Goal: Information Seeking & Learning: Find specific page/section

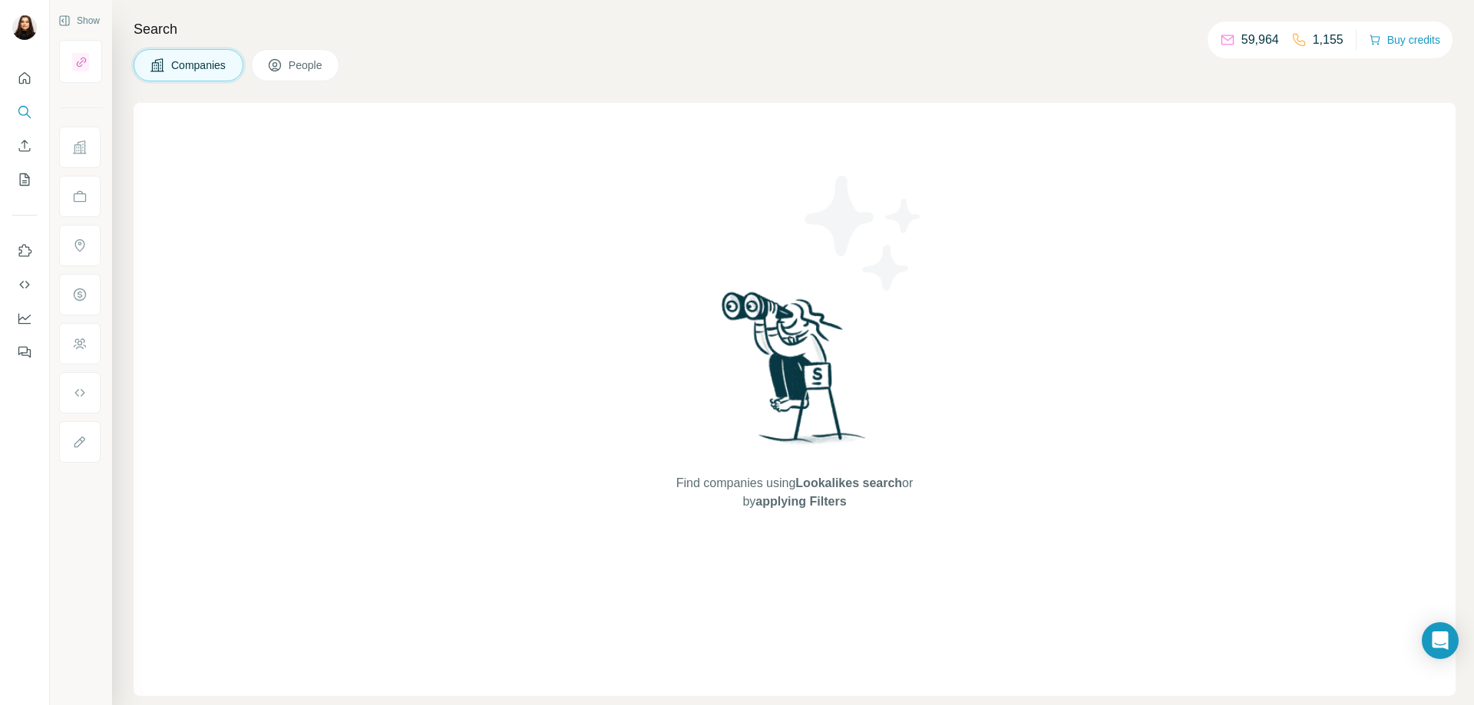
click at [302, 68] on span "People" at bounding box center [306, 65] width 35 height 15
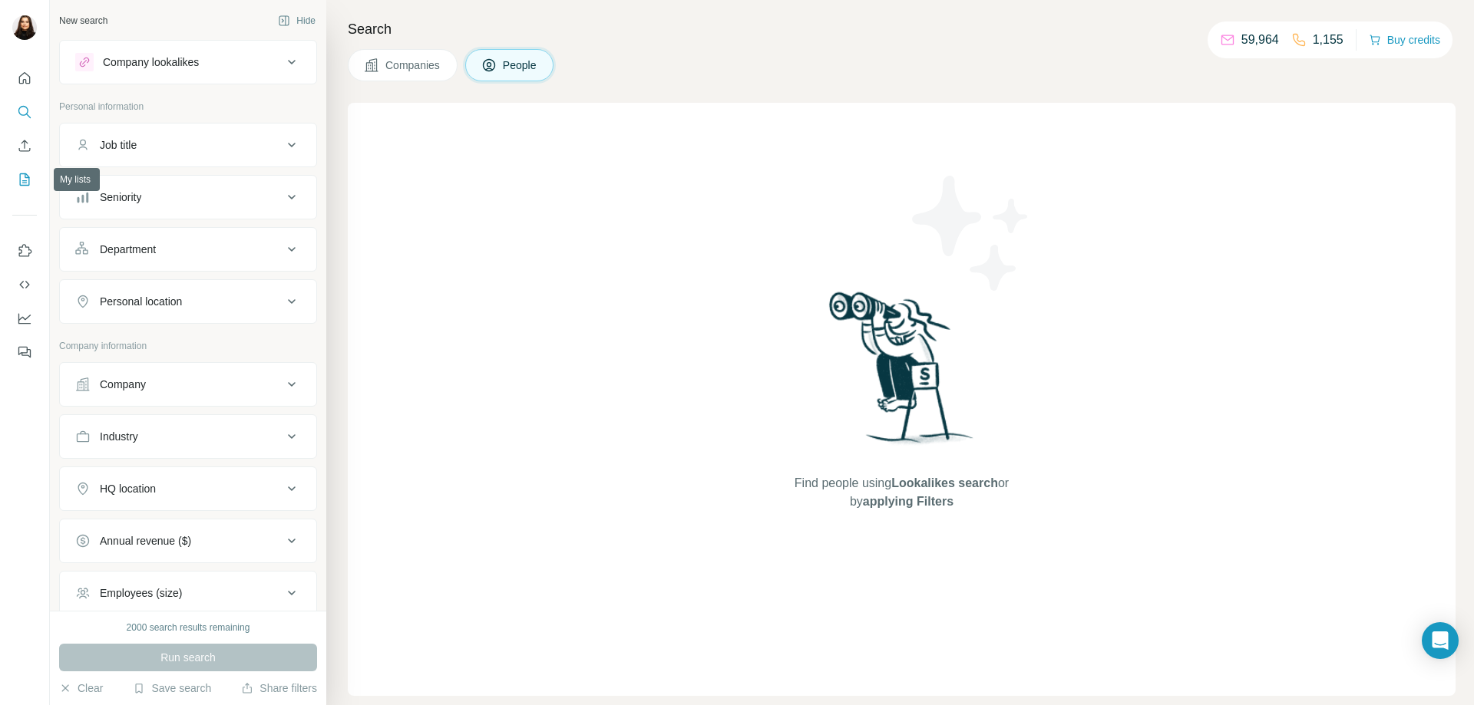
click at [21, 181] on icon "My lists" at bounding box center [24, 179] width 15 height 15
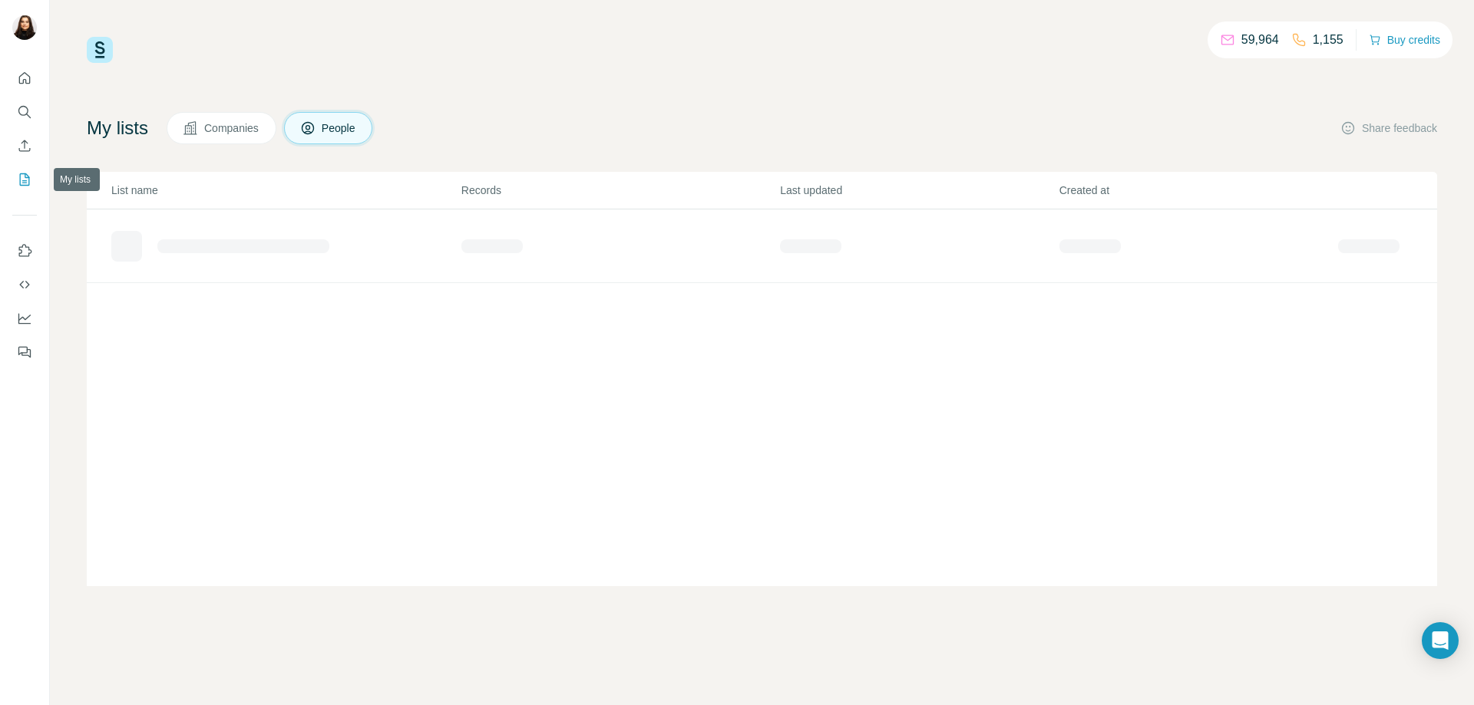
click at [29, 183] on icon "My lists" at bounding box center [25, 179] width 10 height 12
click at [196, 228] on div "ENERGY LIST" at bounding box center [285, 240] width 348 height 25
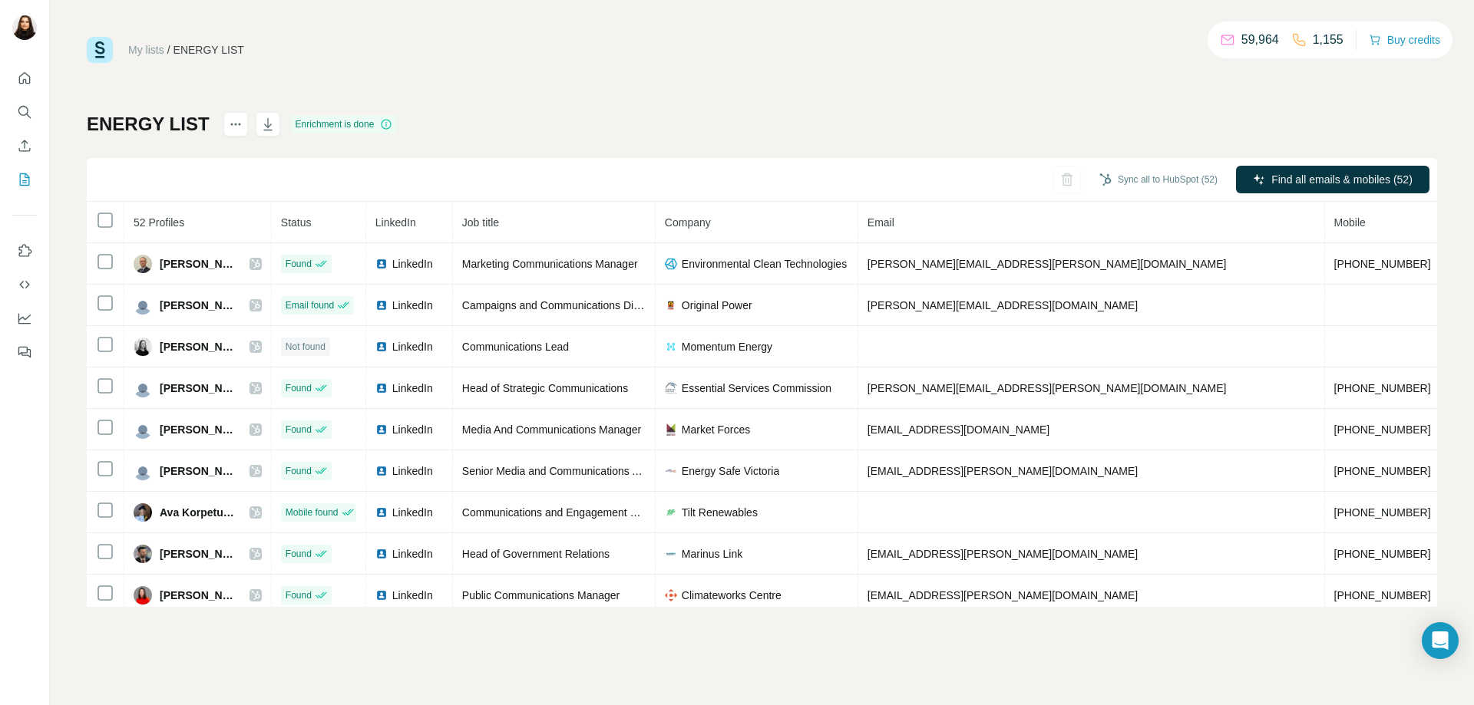
scroll to position [0, 39]
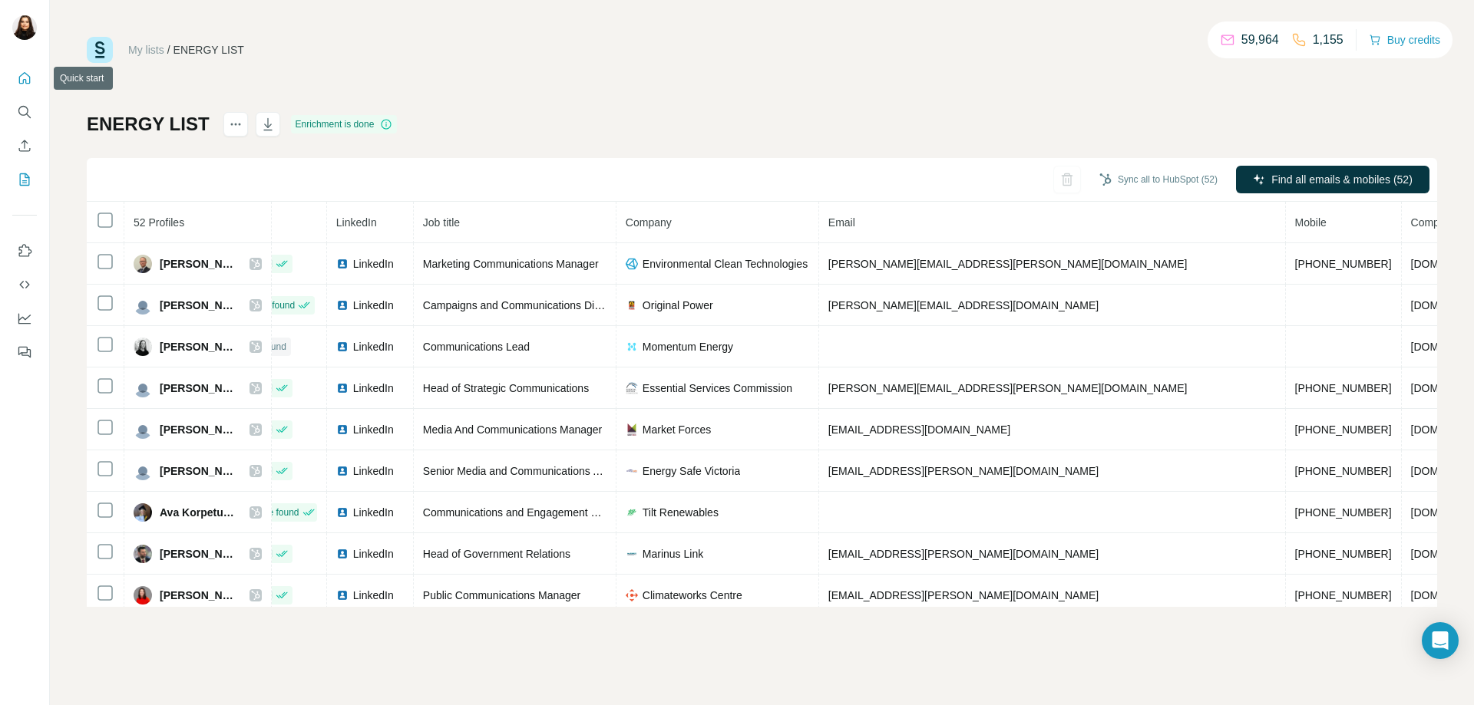
click at [25, 85] on icon "Quick start" at bounding box center [24, 78] width 15 height 15
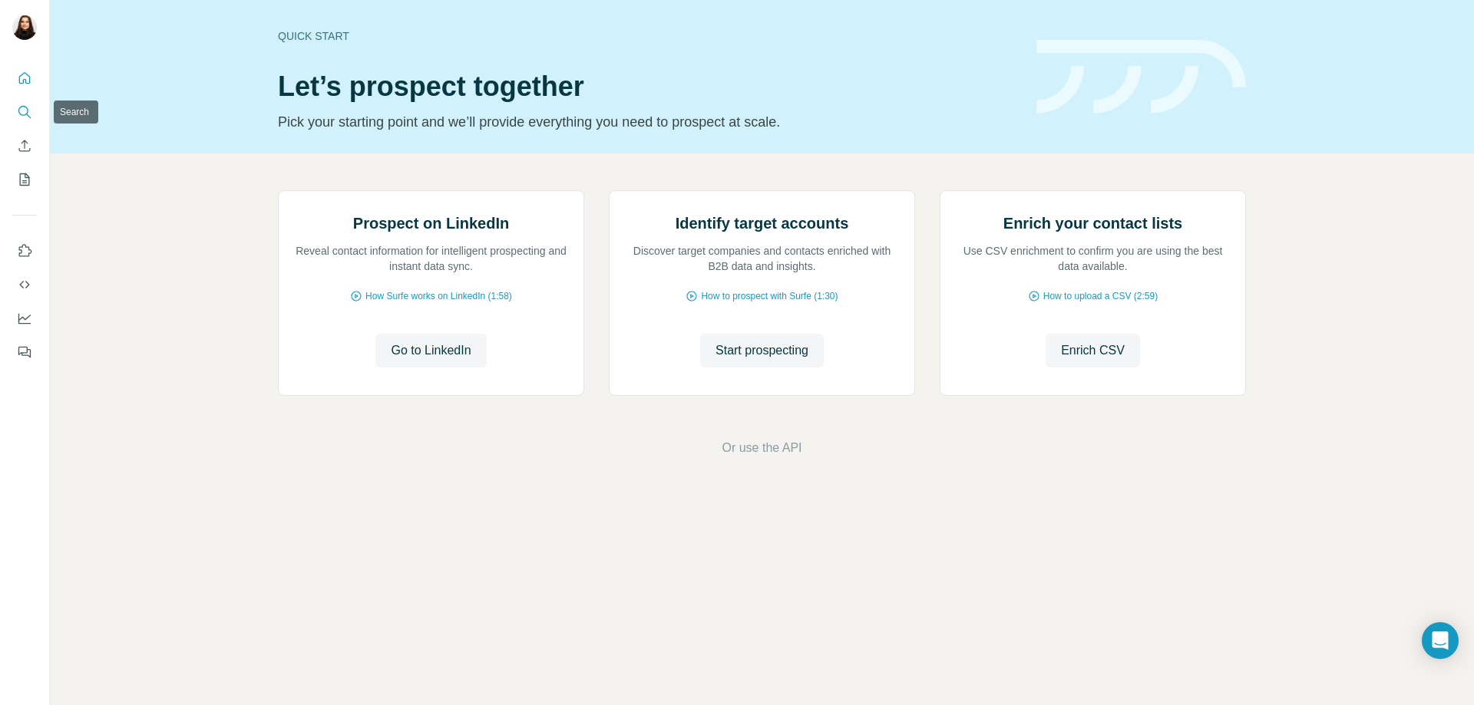
click at [23, 111] on icon "Search" at bounding box center [24, 111] width 15 height 15
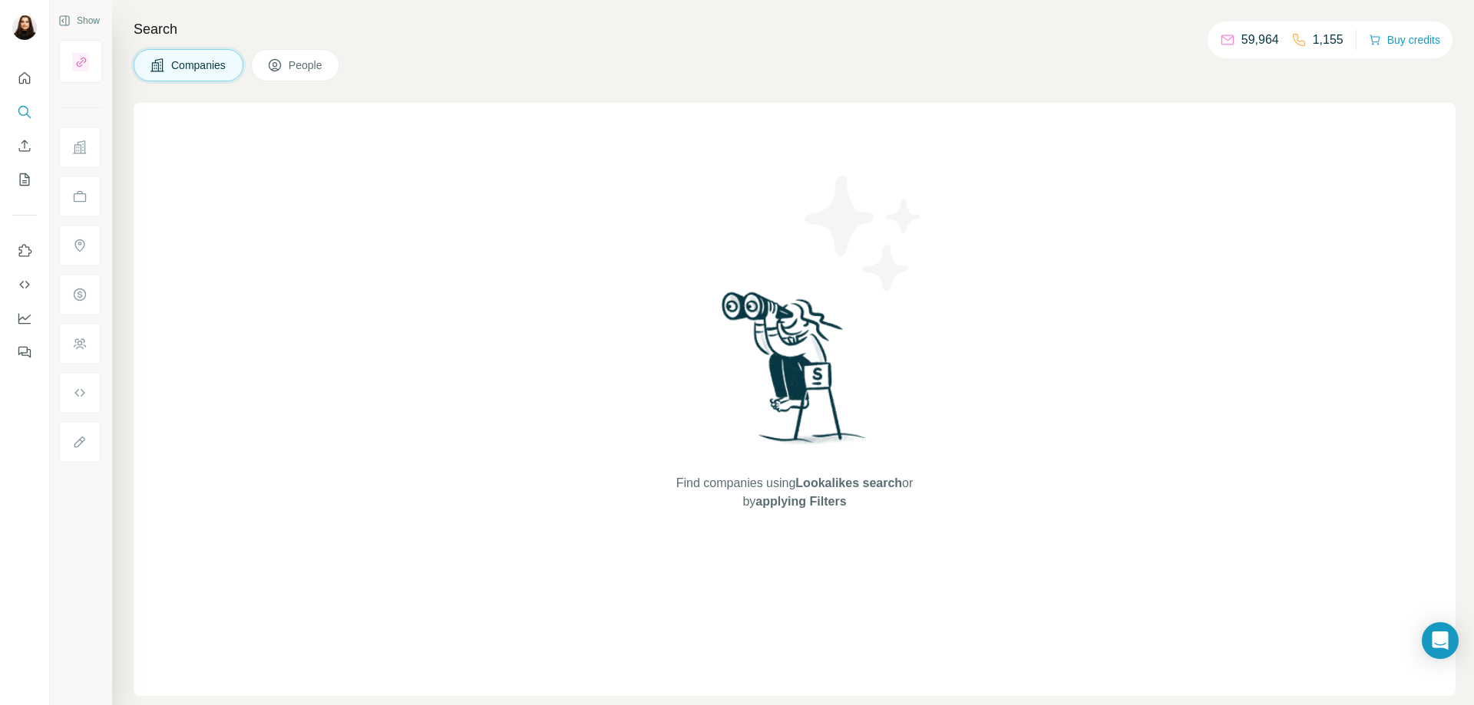
click at [291, 57] on button "People" at bounding box center [295, 65] width 89 height 32
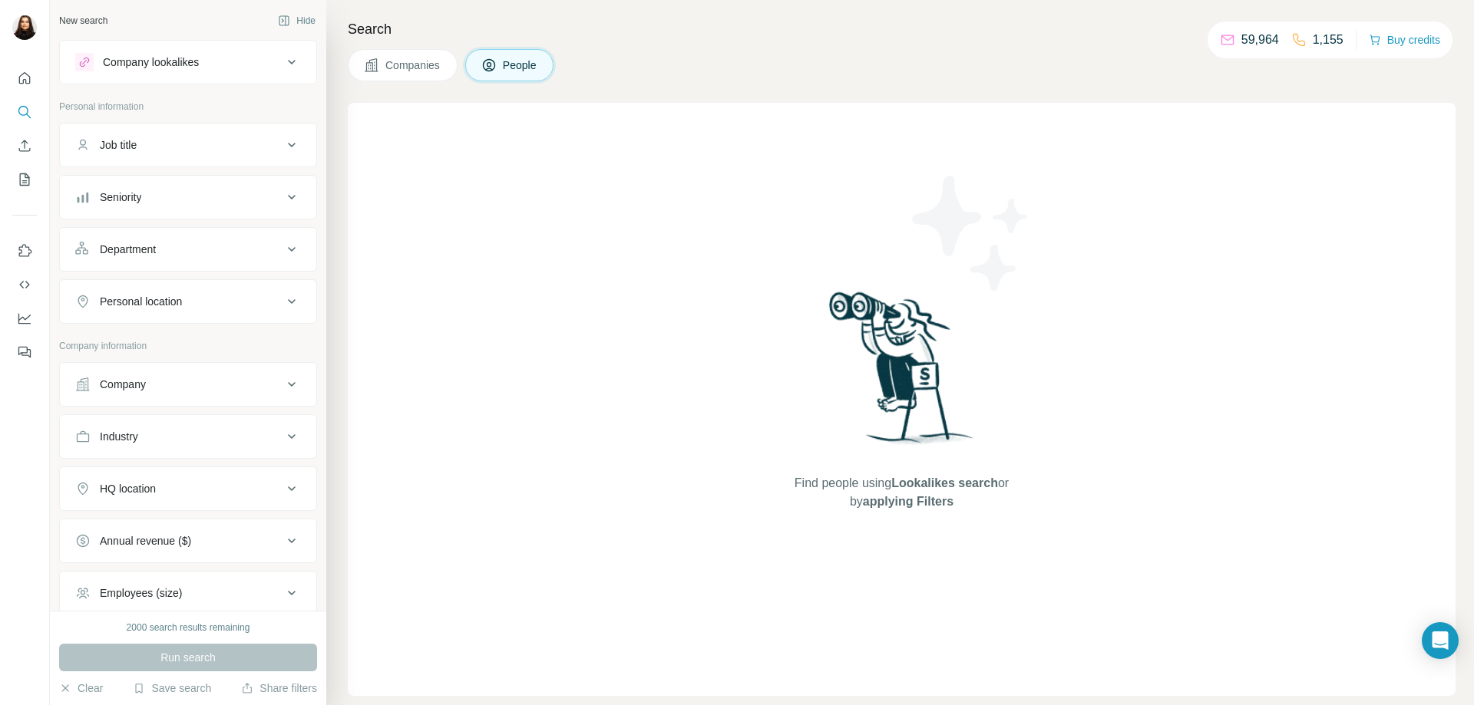
click at [223, 130] on button "Job title" at bounding box center [188, 145] width 256 height 37
click at [216, 183] on input "text" at bounding box center [172, 184] width 195 height 28
click at [170, 246] on div "Seniority" at bounding box center [178, 243] width 207 height 15
click at [160, 238] on div "Seniority" at bounding box center [178, 243] width 207 height 15
click at [156, 291] on div "Department" at bounding box center [128, 295] width 56 height 15
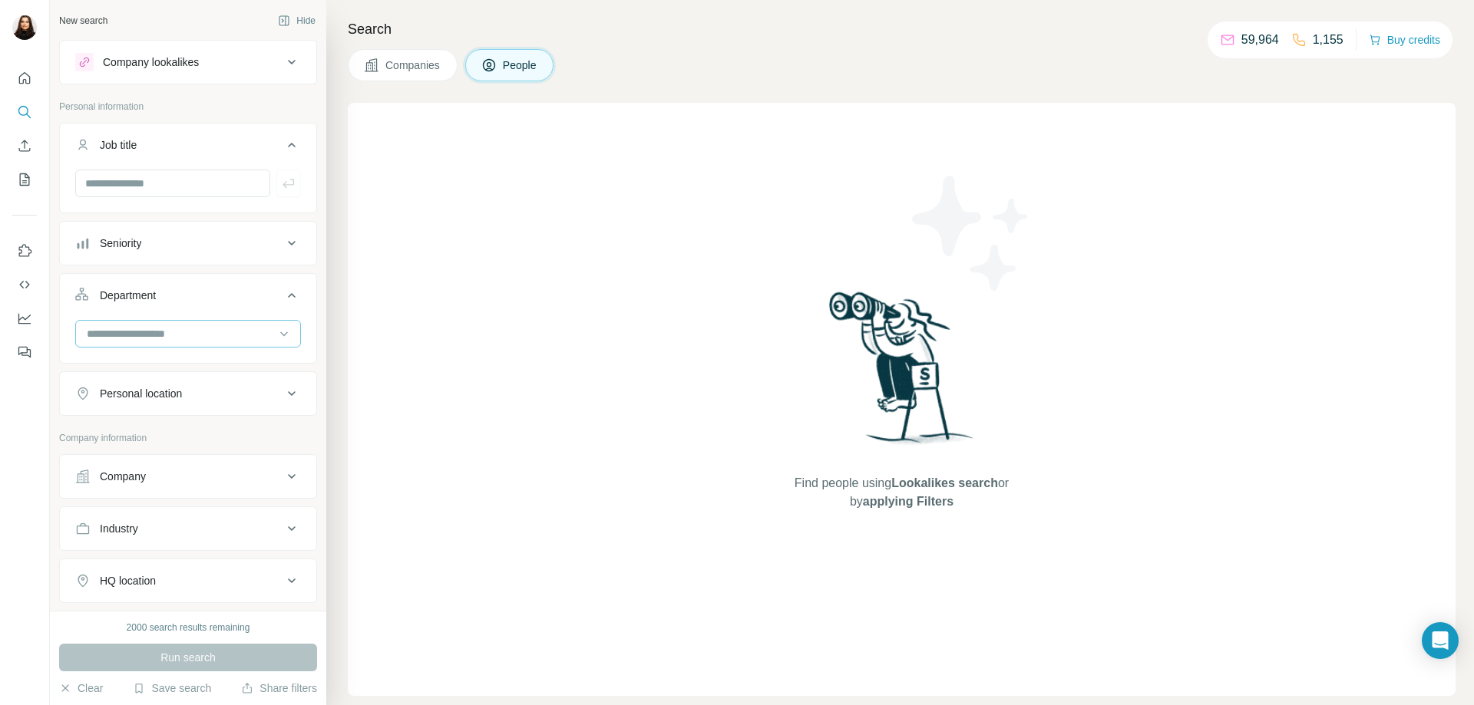
click at [157, 334] on input at bounding box center [180, 333] width 190 height 17
type input "*****"
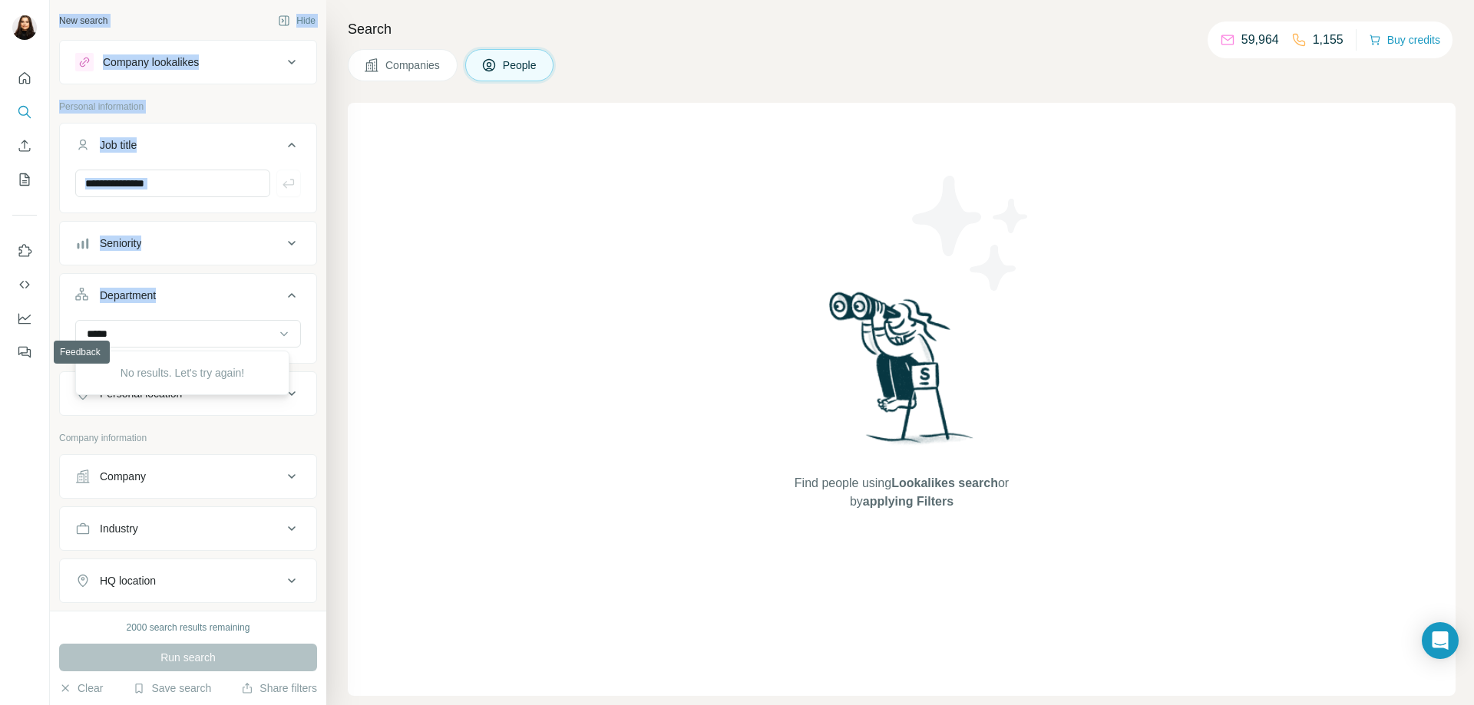
click at [0, 361] on div "New search Hide Company lookalikes Personal information Job title Seniority Dep…" at bounding box center [737, 352] width 1474 height 705
click at [184, 340] on input "*****" at bounding box center [180, 333] width 190 height 17
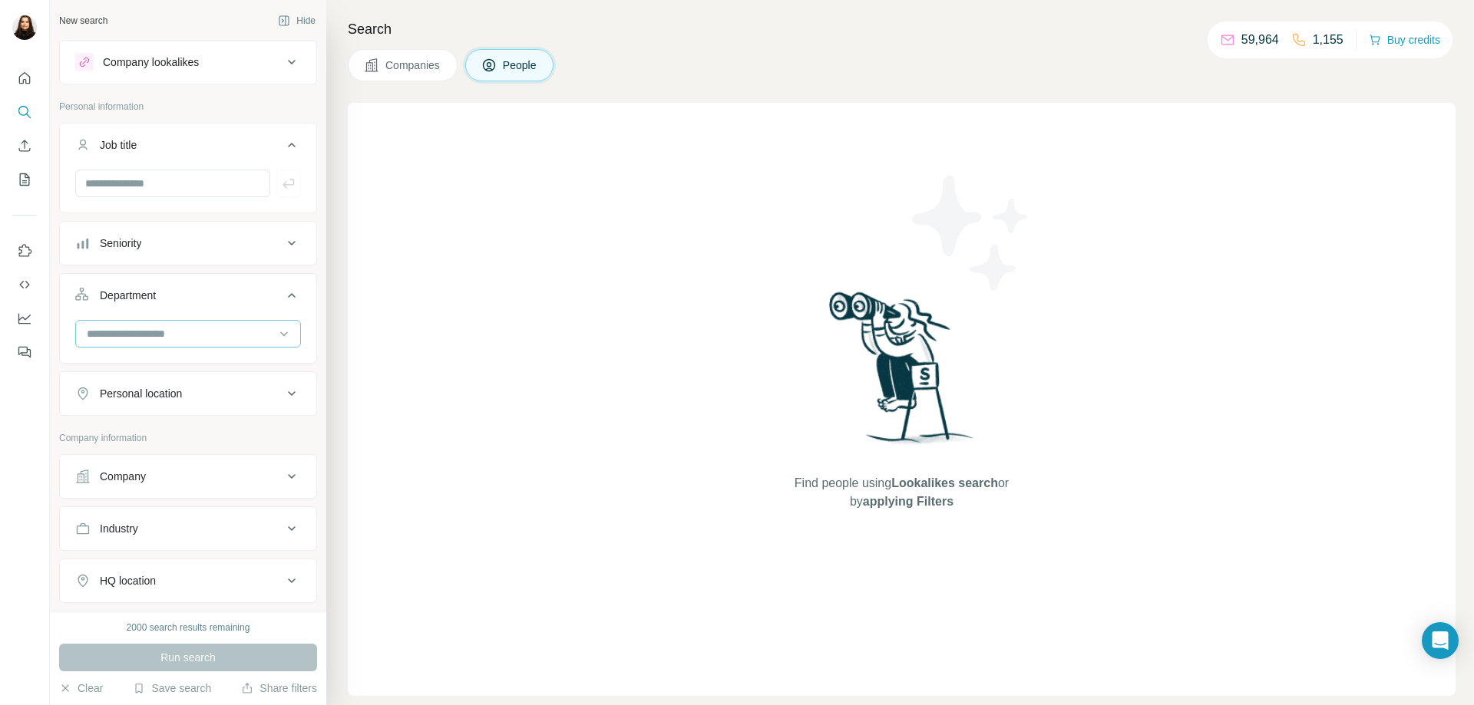
click at [185, 334] on input at bounding box center [180, 333] width 190 height 17
type input "**"
click at [160, 401] on p "PR and Communications" at bounding box center [147, 395] width 119 height 15
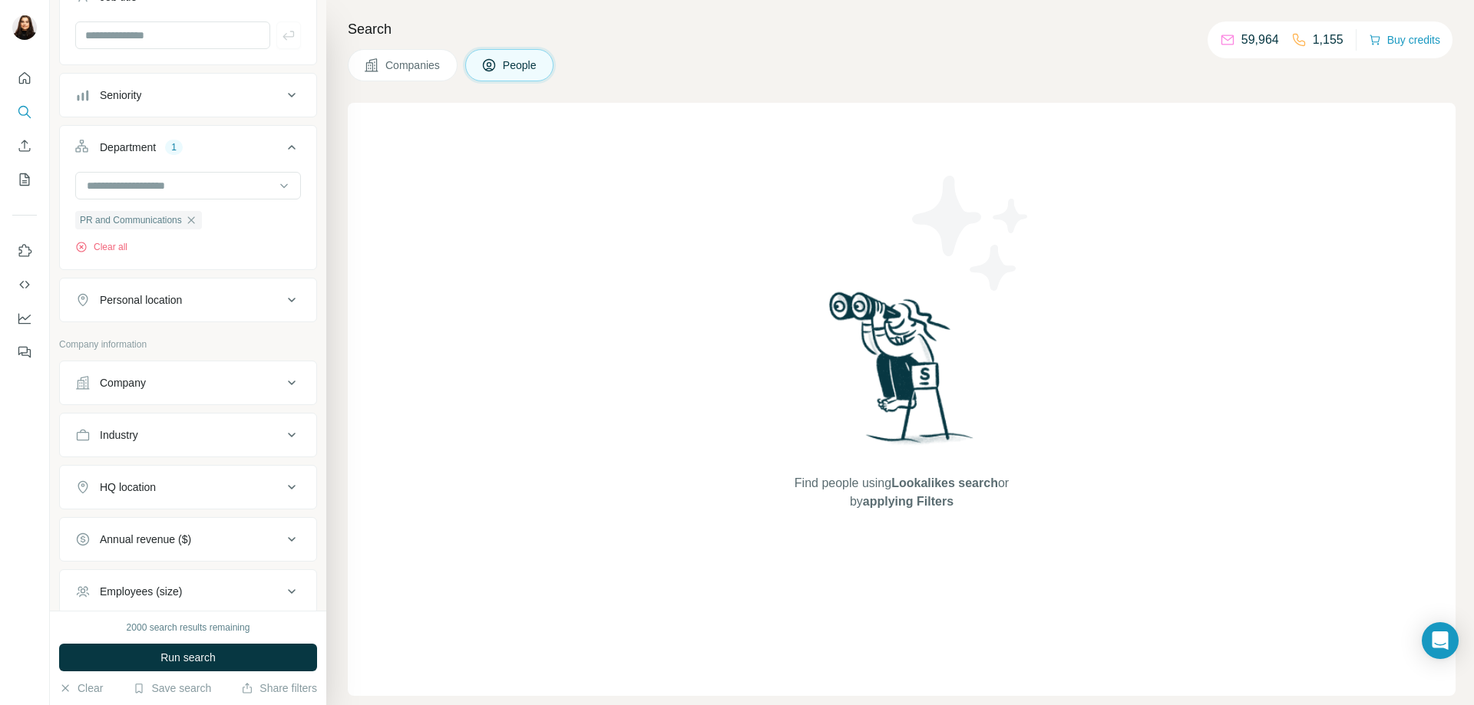
scroll to position [154, 0]
click at [135, 289] on div "Personal location" at bounding box center [141, 294] width 82 height 15
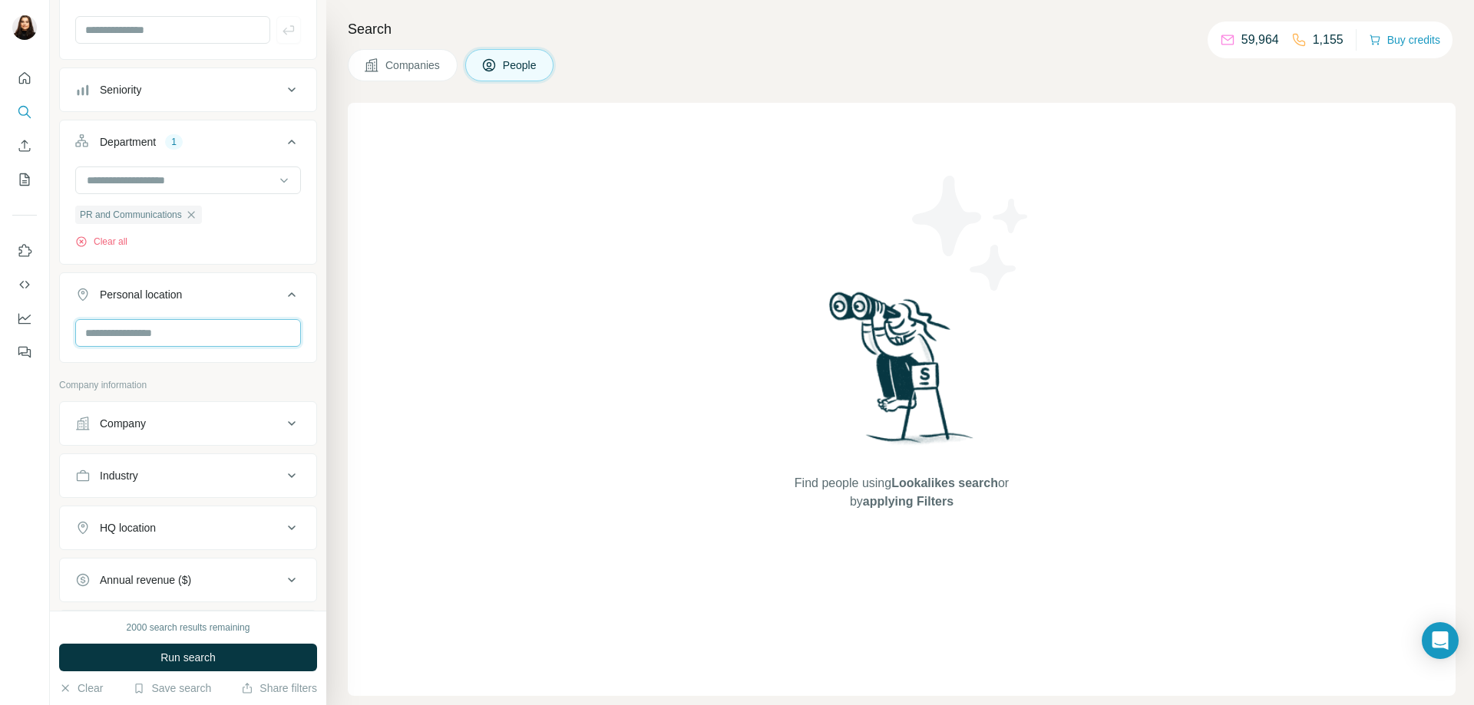
click at [146, 335] on input "text" at bounding box center [188, 333] width 226 height 28
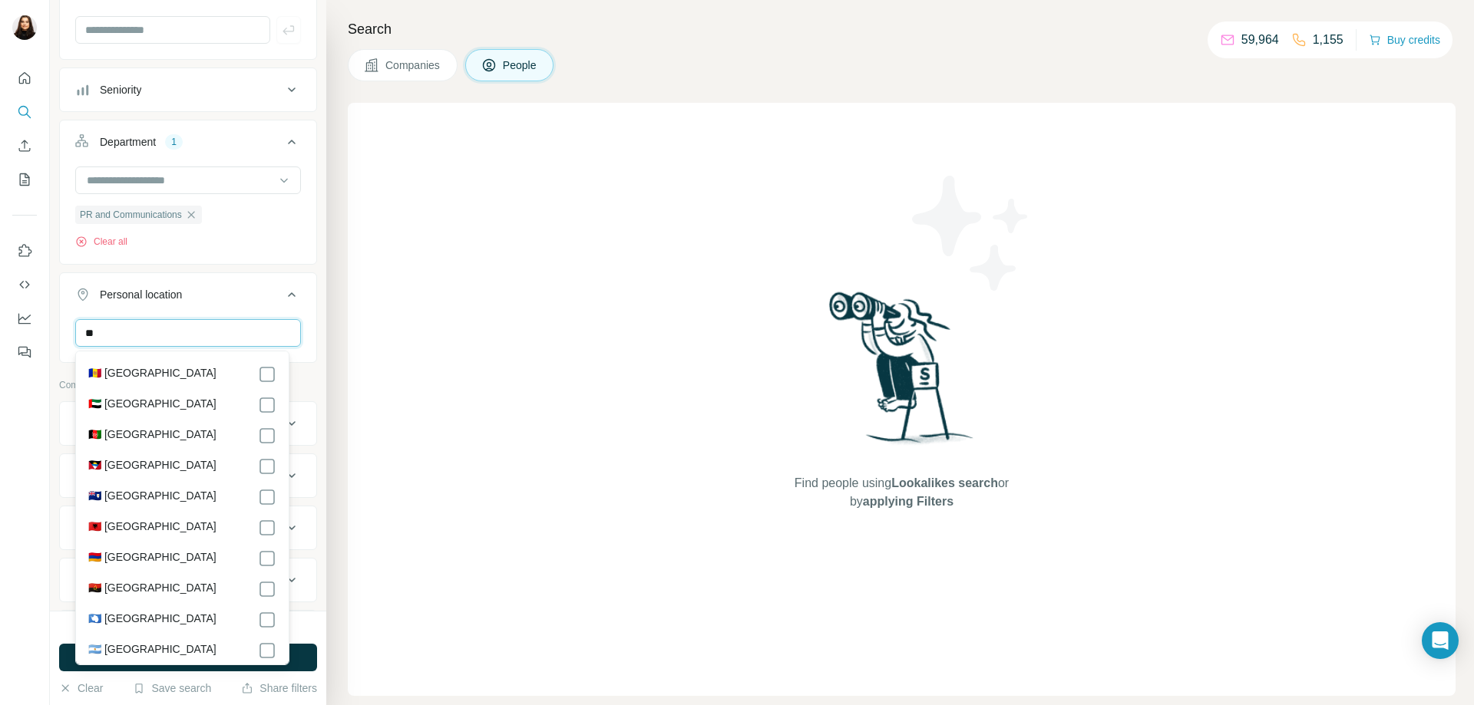
type input "*"
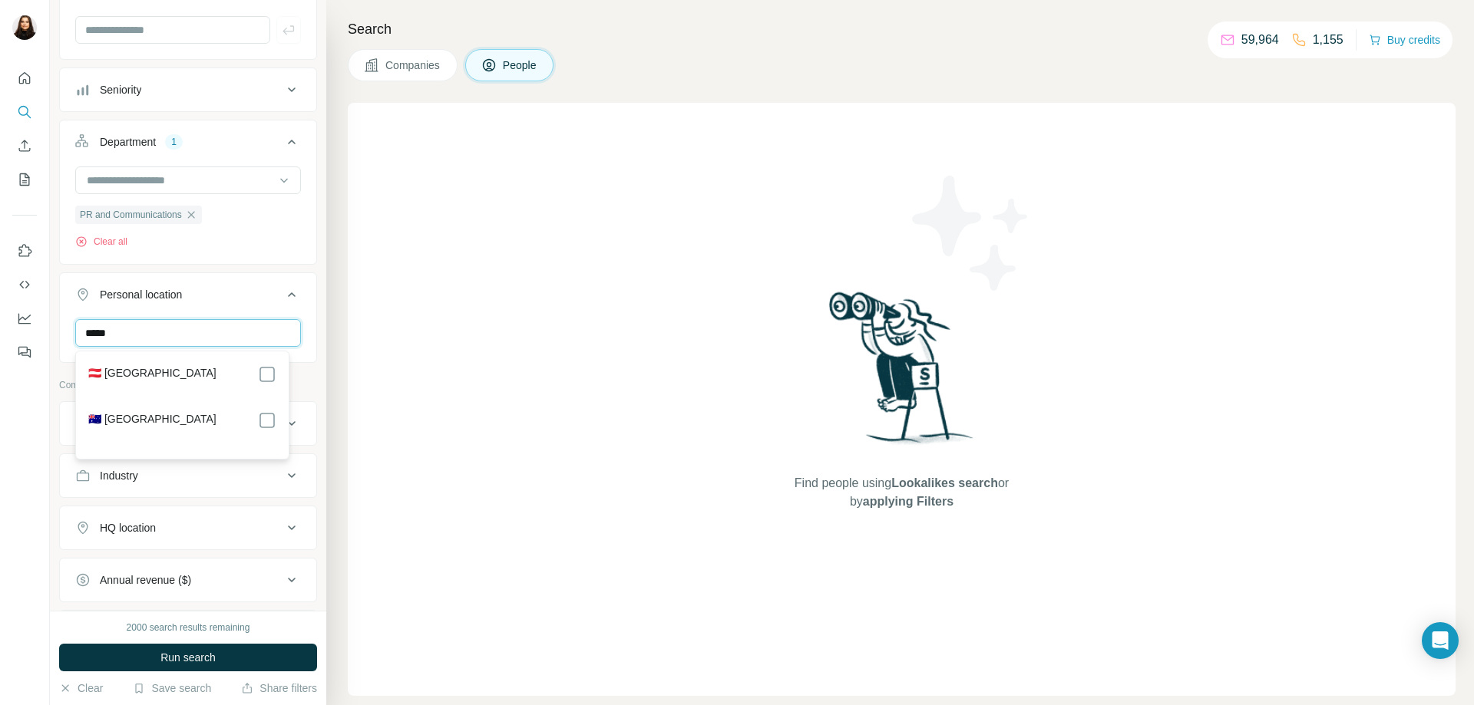
type input "******"
drag, startPoint x: 140, startPoint y: 337, endPoint x: 31, endPoint y: 357, distance: 110.0
click at [31, 357] on div "New search Hide Company lookalikes Personal information Job title Seniority Dep…" at bounding box center [737, 352] width 1474 height 705
click at [126, 422] on label "🇦🇺 [GEOGRAPHIC_DATA]" at bounding box center [152, 420] width 128 height 18
click at [178, 344] on input "***" at bounding box center [188, 333] width 226 height 28
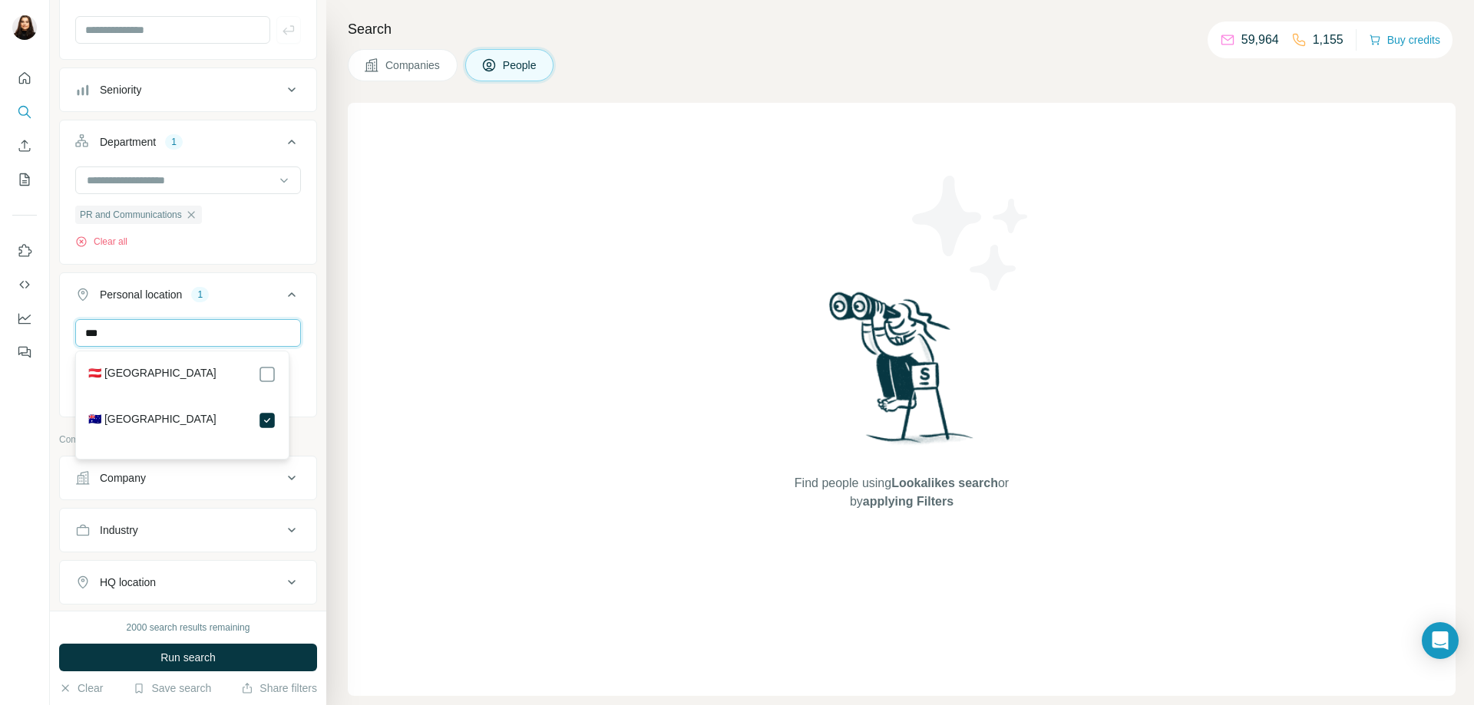
drag, startPoint x: 178, startPoint y: 344, endPoint x: 3, endPoint y: 338, distance: 175.1
click at [0, 340] on div "New search Hide Company lookalikes Personal information Job title Seniority Dep…" at bounding box center [737, 352] width 1474 height 705
drag, startPoint x: 134, startPoint y: 335, endPoint x: 0, endPoint y: 385, distance: 143.3
click at [0, 385] on div "New search Hide Company lookalikes Personal information Job title Seniority Dep…" at bounding box center [737, 352] width 1474 height 705
type input "****"
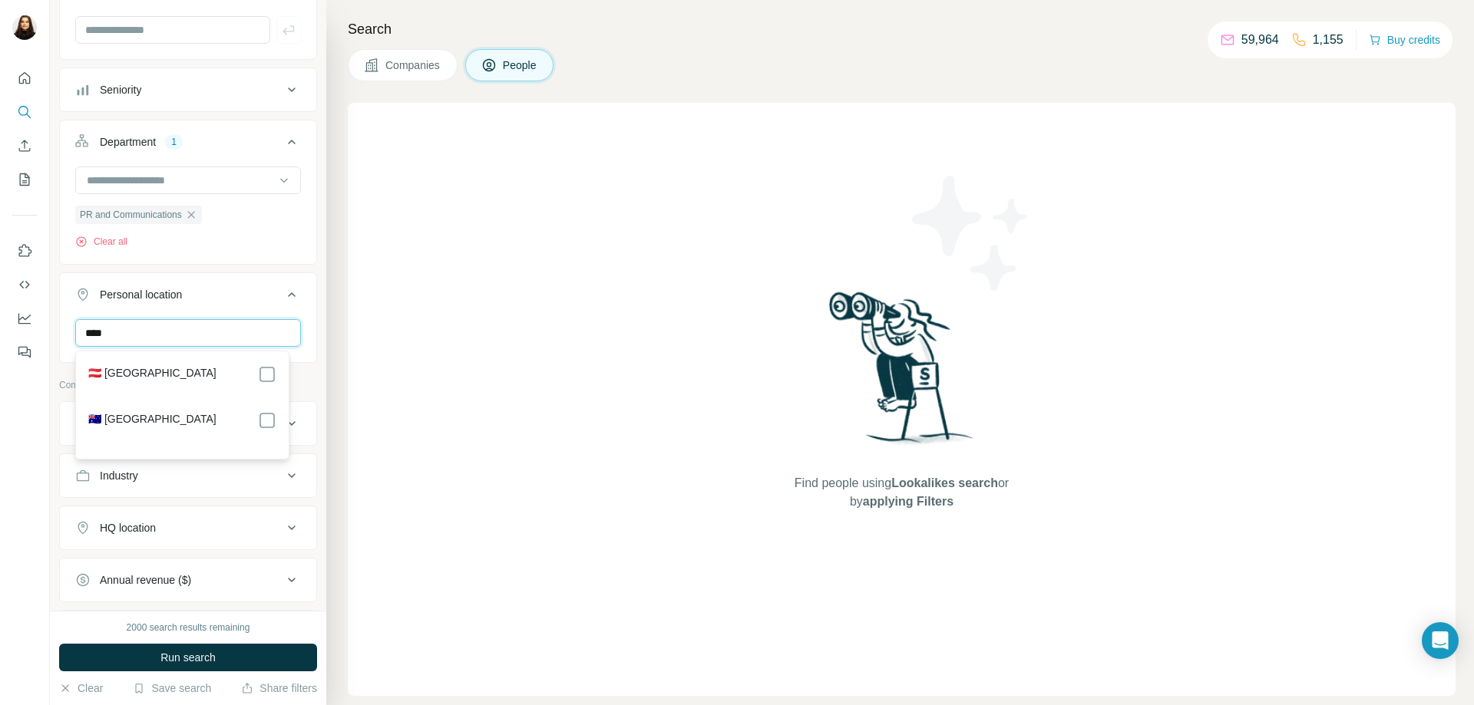
drag, startPoint x: 177, startPoint y: 316, endPoint x: 0, endPoint y: 233, distance: 195.0
click at [0, 233] on div "New search Hide Company lookalikes Personal information Job title Seniority Dep…" at bounding box center [737, 352] width 1474 height 705
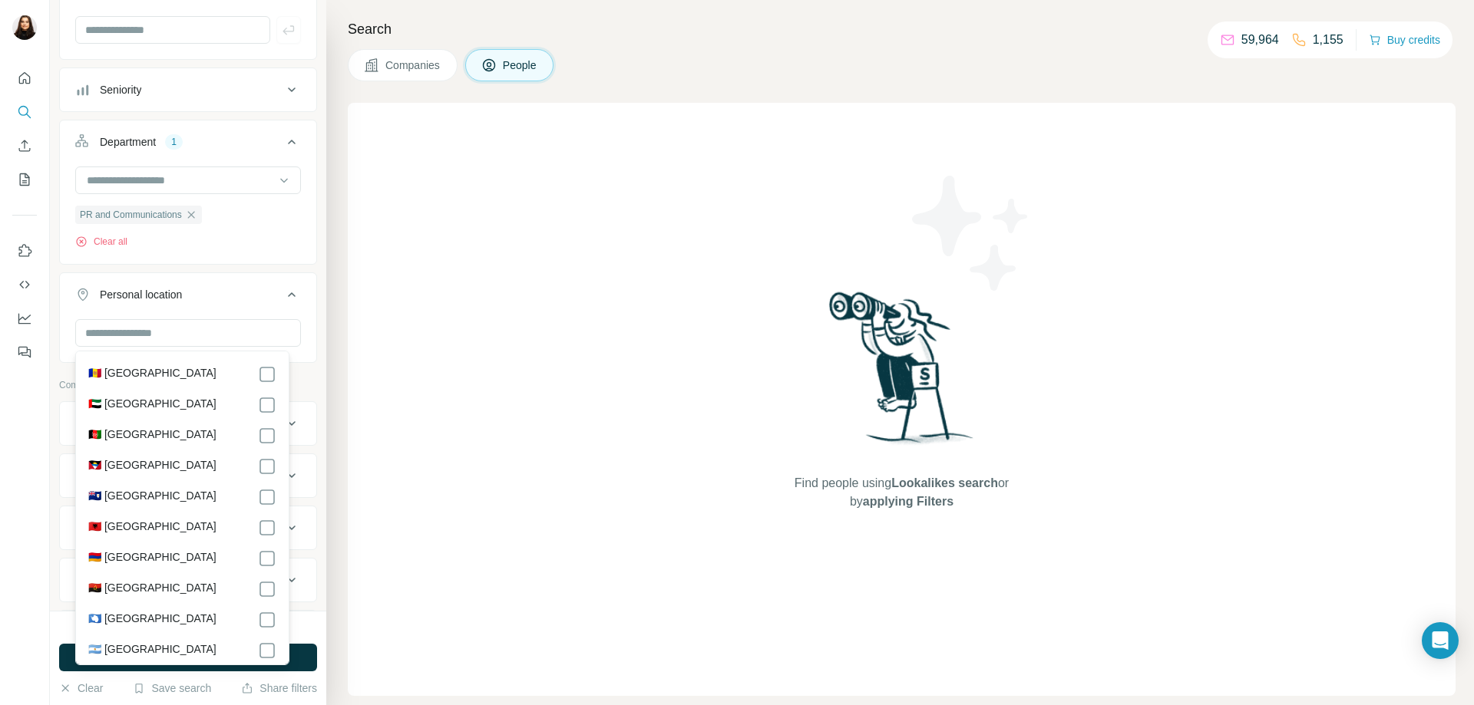
click at [408, 327] on div "Find people using Lookalikes search or by applying Filters" at bounding box center [902, 399] width 1108 height 593
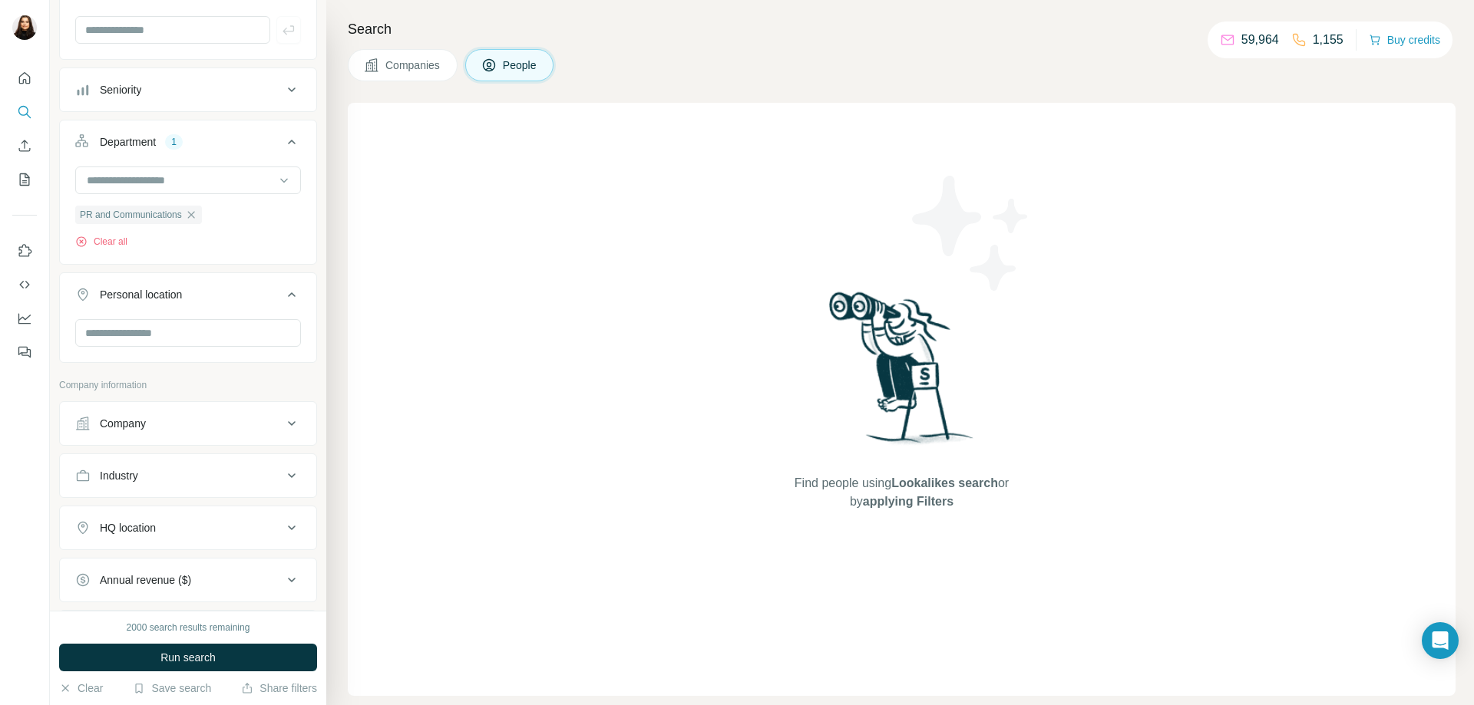
click at [176, 434] on button "Company" at bounding box center [188, 423] width 256 height 37
click at [186, 431] on div "Company" at bounding box center [178, 423] width 207 height 15
click at [167, 479] on div "Industry" at bounding box center [178, 475] width 207 height 15
click at [183, 513] on input at bounding box center [180, 514] width 190 height 17
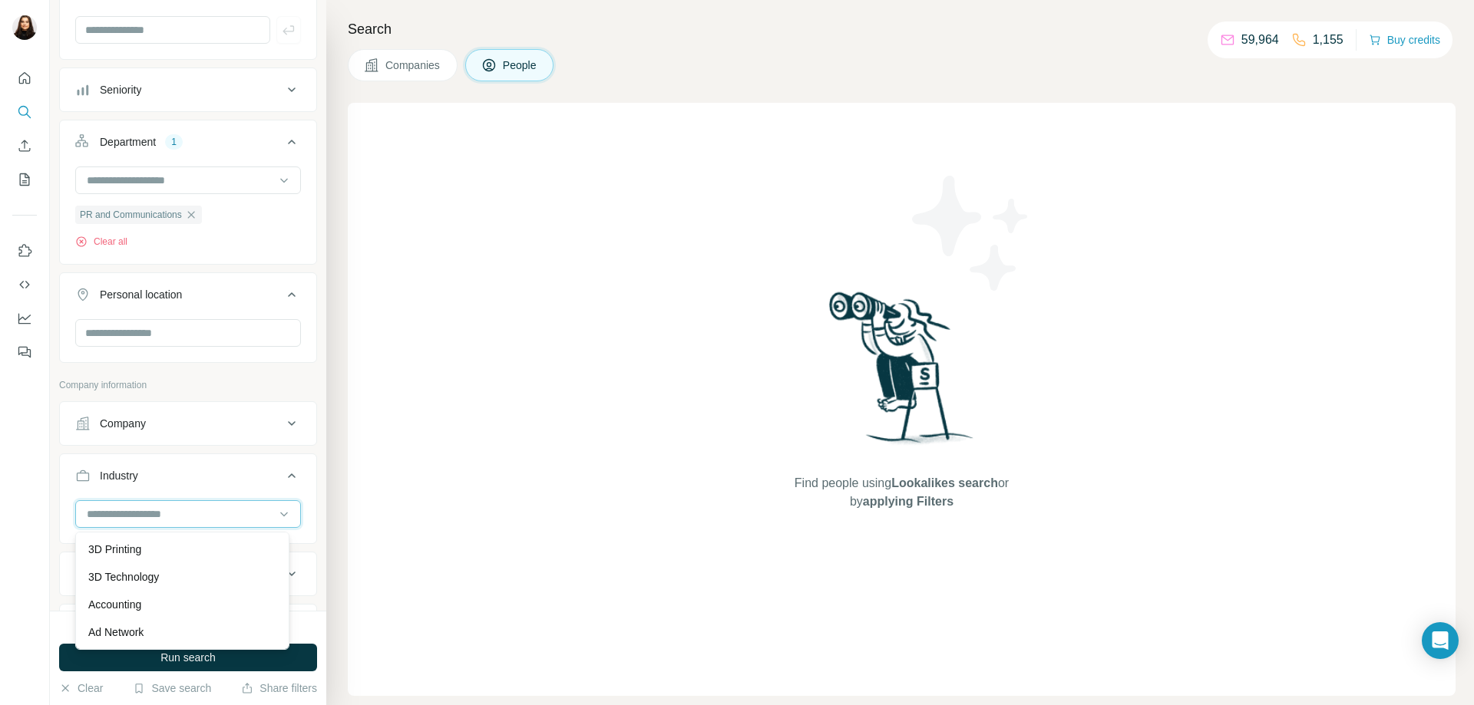
click at [165, 514] on input at bounding box center [180, 514] width 190 height 17
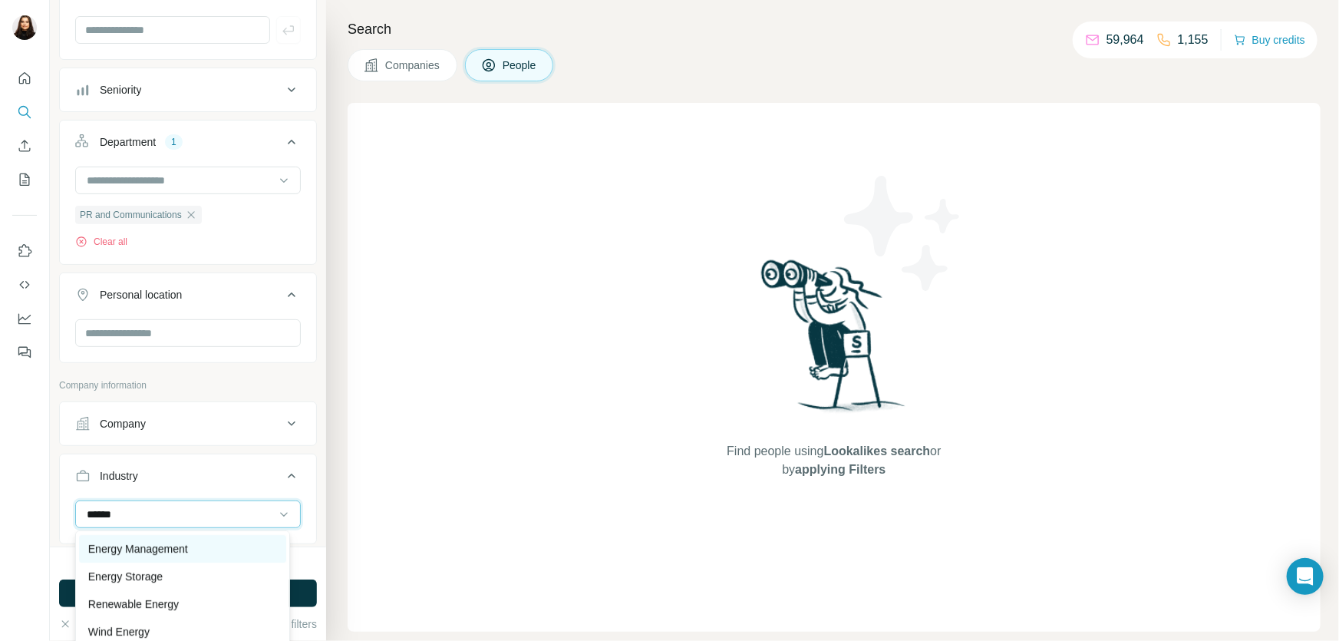
type input "******"
click at [174, 546] on p "Energy Management" at bounding box center [138, 548] width 100 height 15
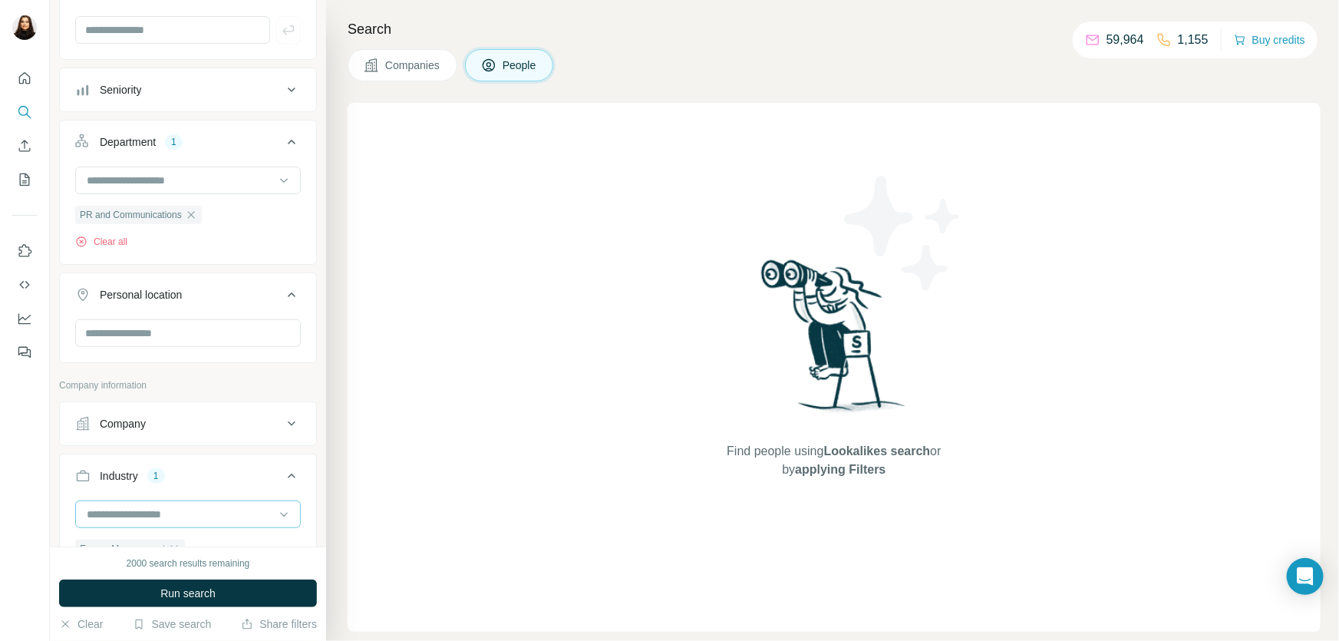
click at [187, 512] on input at bounding box center [180, 514] width 190 height 17
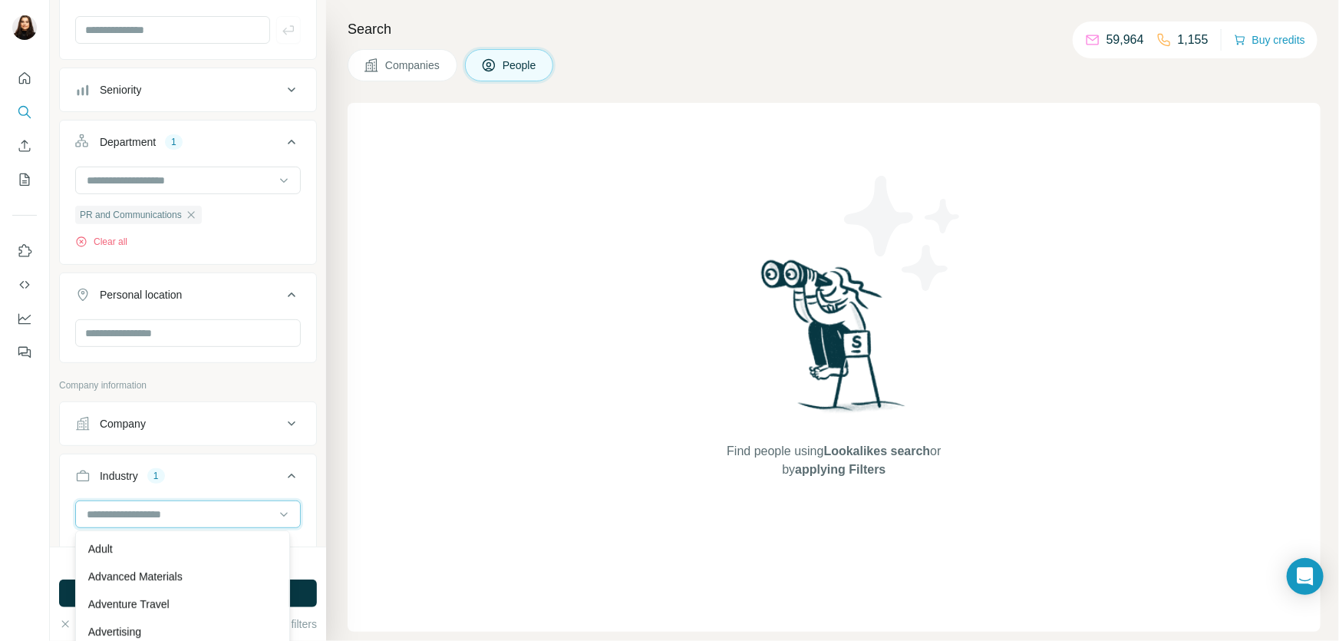
click at [187, 512] on input at bounding box center [180, 514] width 190 height 17
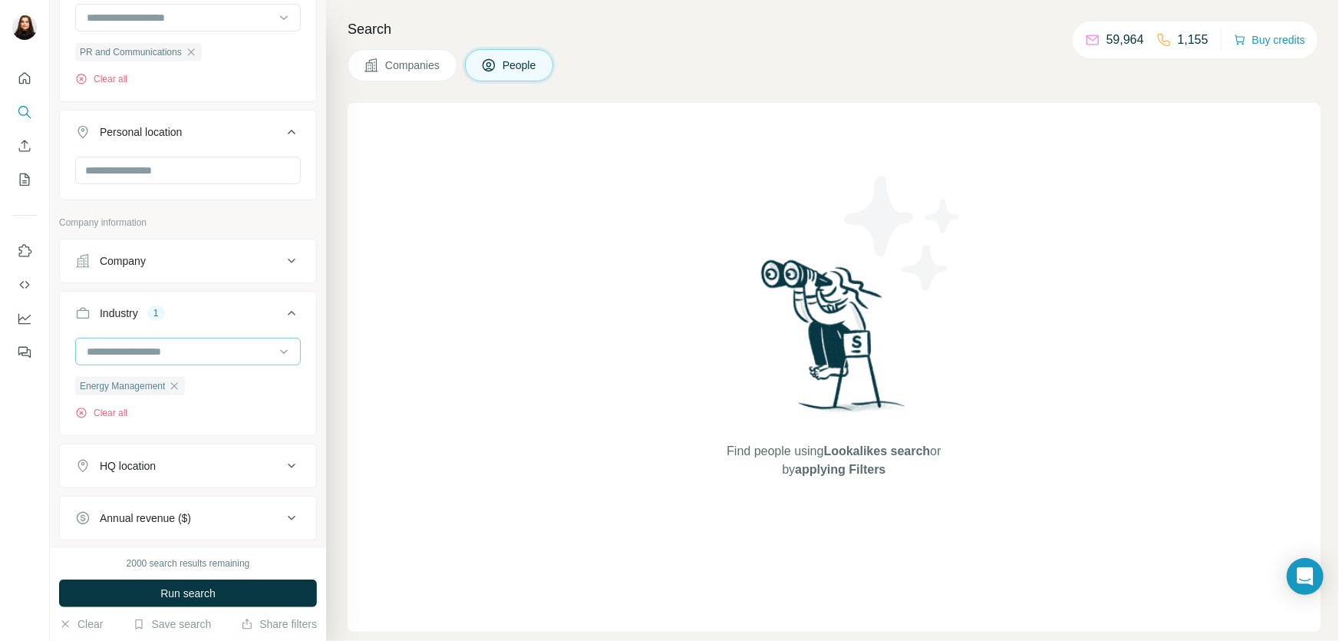
scroll to position [292, 0]
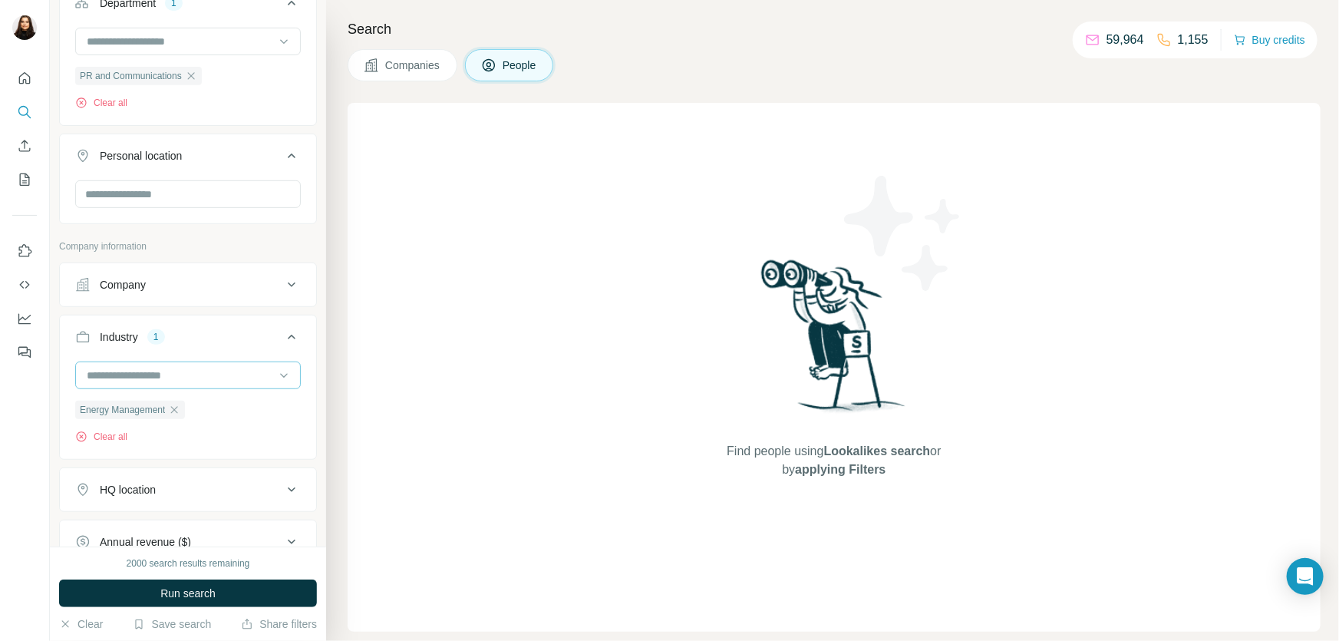
click at [196, 370] on input at bounding box center [180, 375] width 190 height 17
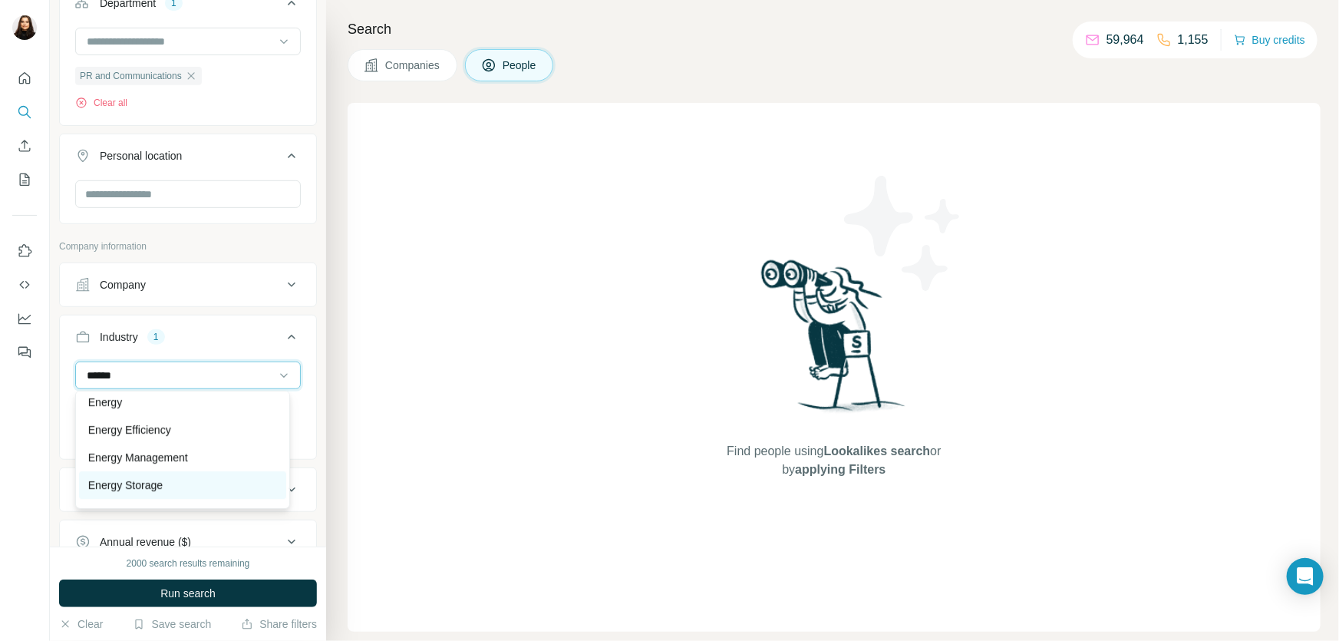
scroll to position [0, 0]
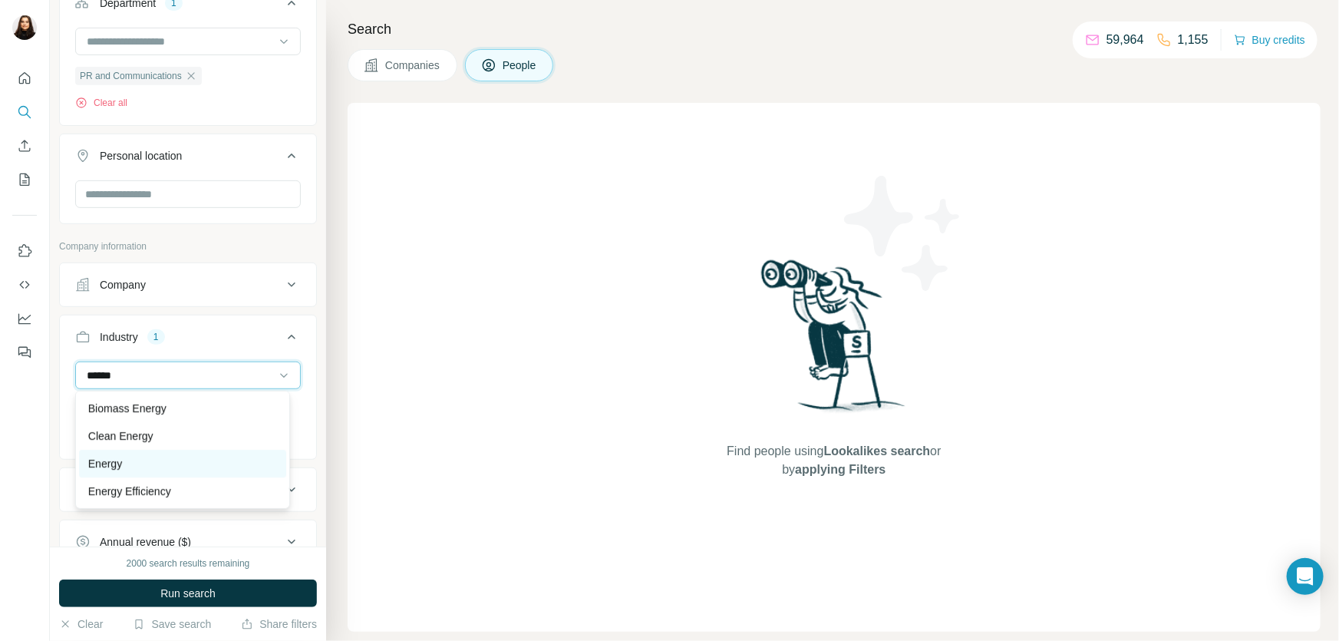
type input "******"
click at [147, 463] on div "Energy" at bounding box center [183, 463] width 190 height 15
click at [172, 371] on input at bounding box center [180, 375] width 190 height 17
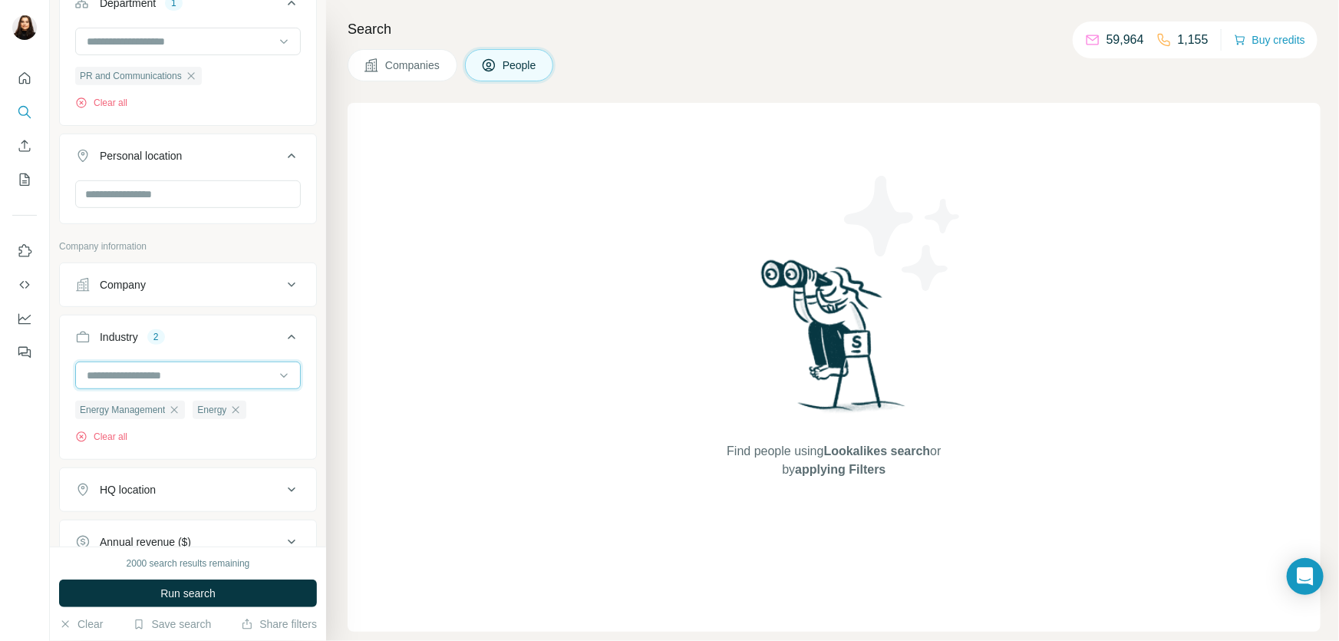
click at [172, 371] on input at bounding box center [180, 375] width 190 height 17
click at [107, 368] on input at bounding box center [180, 375] width 190 height 17
type input "*****"
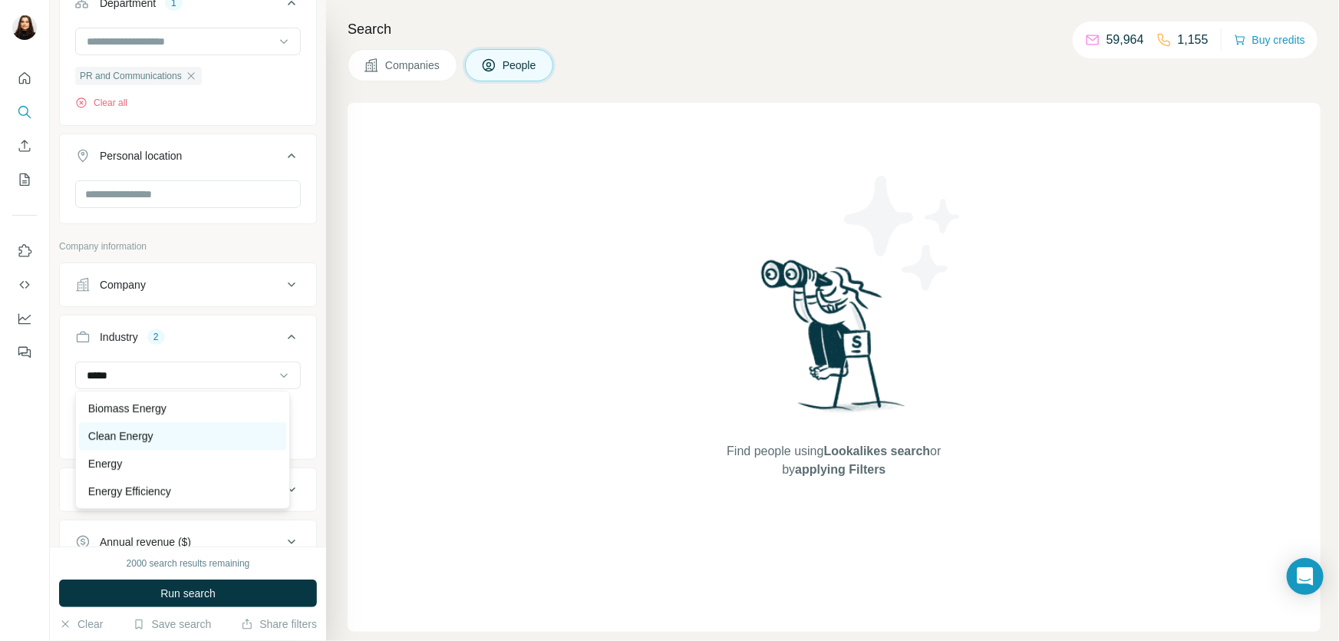
click at [144, 434] on p "Clean Energy" at bounding box center [120, 435] width 65 height 15
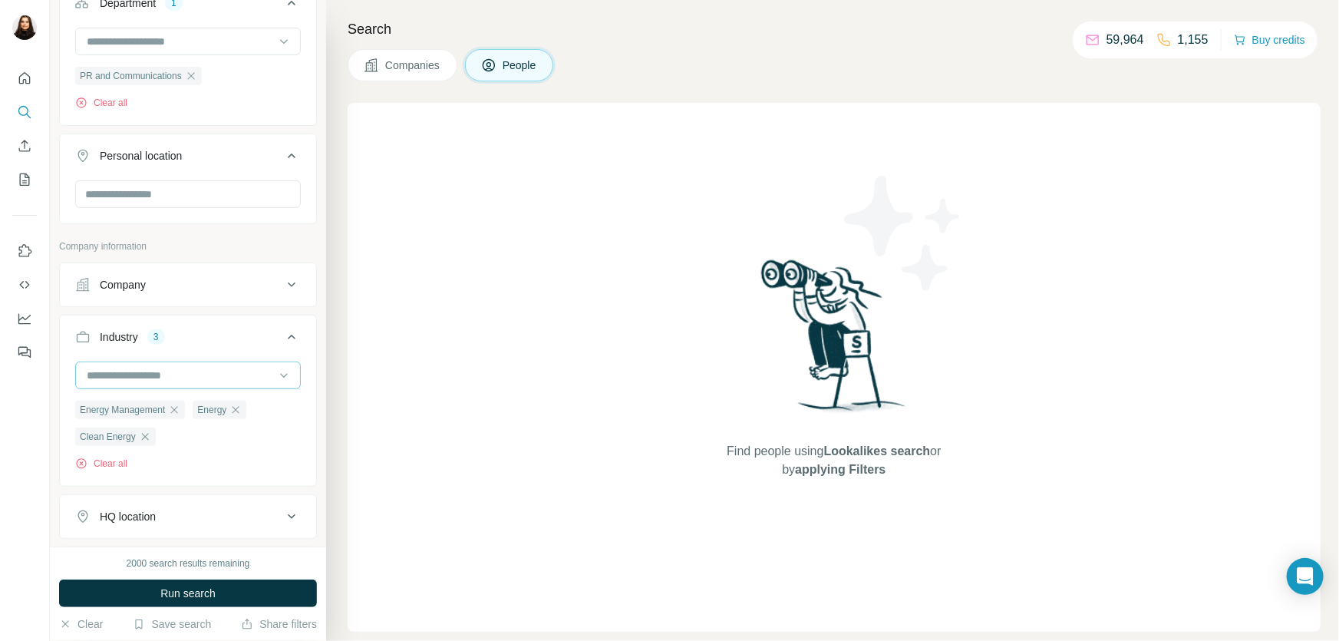
click at [190, 371] on input at bounding box center [180, 375] width 190 height 17
drag, startPoint x: 190, startPoint y: 371, endPoint x: 170, endPoint y: 377, distance: 21.4
click at [186, 374] on input at bounding box center [180, 375] width 190 height 17
click at [171, 378] on input at bounding box center [180, 375] width 190 height 17
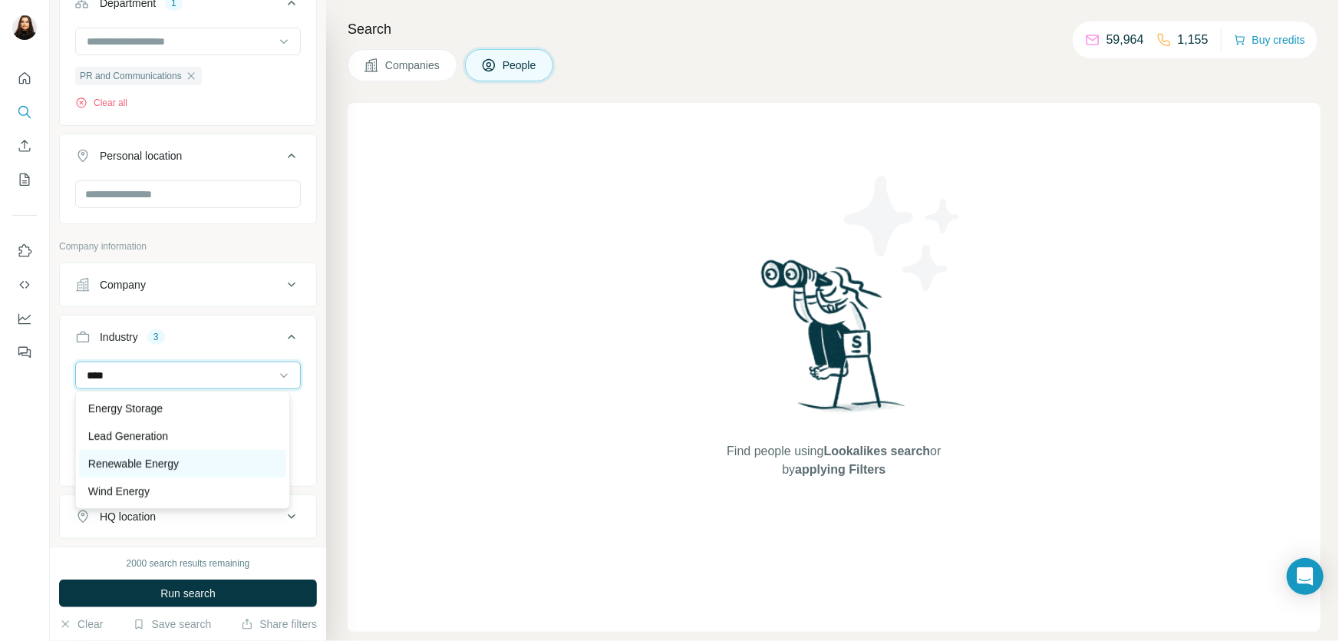
type input "****"
click at [161, 467] on p "Renewable Energy" at bounding box center [133, 463] width 91 height 15
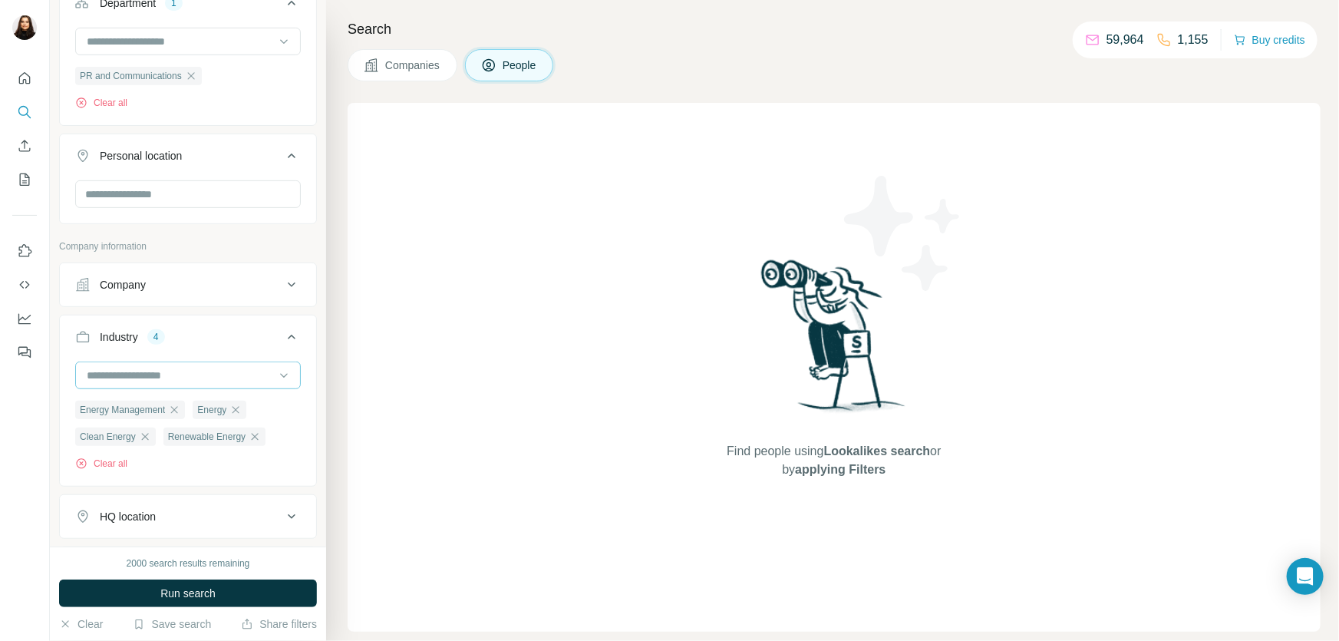
click at [167, 362] on div at bounding box center [180, 375] width 190 height 26
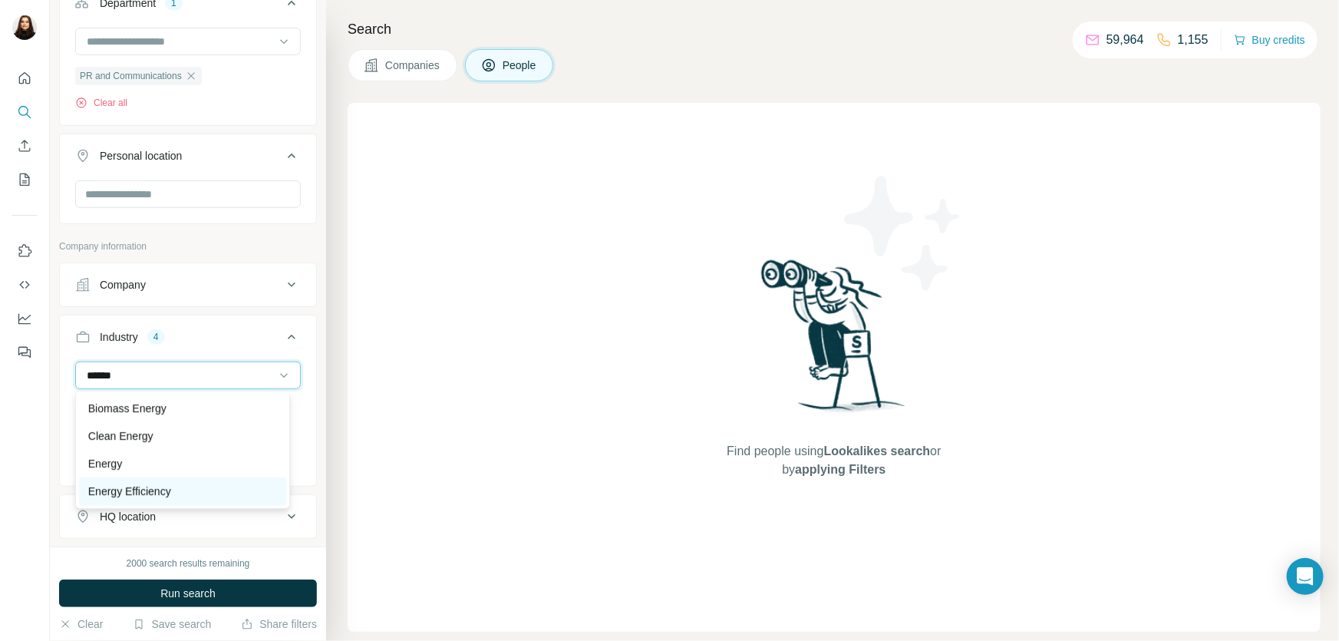
type input "******"
click at [177, 488] on div "Energy Efficiency" at bounding box center [183, 491] width 190 height 15
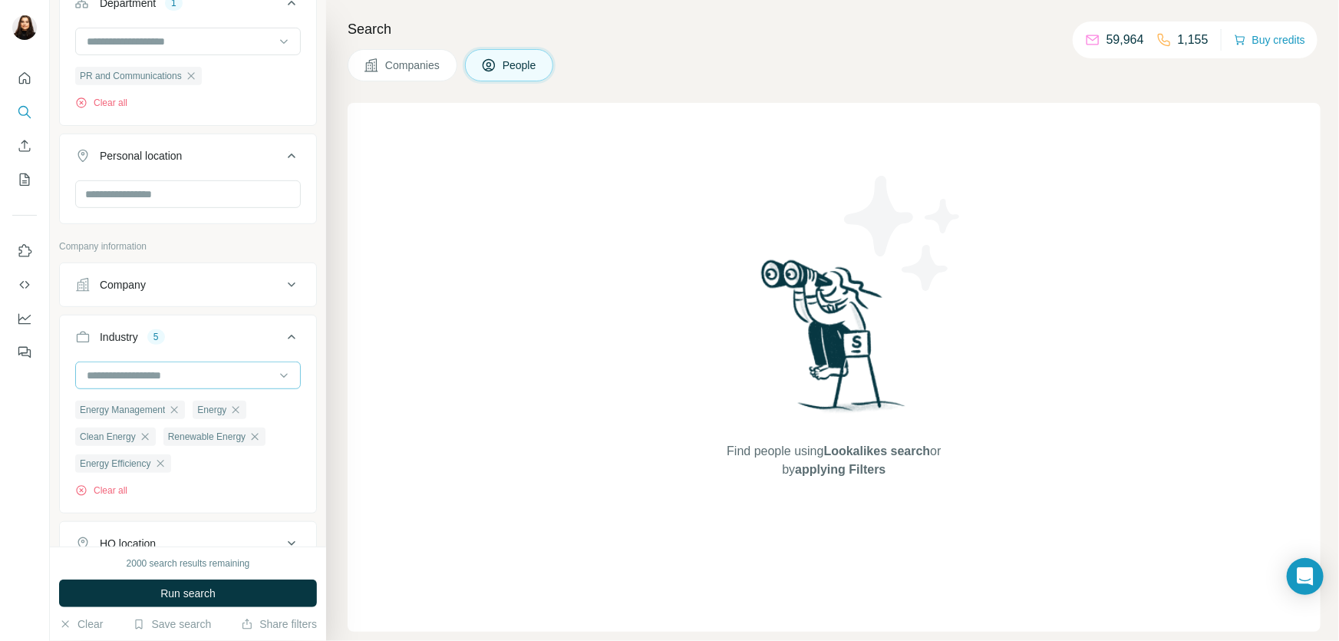
click at [161, 371] on input at bounding box center [180, 375] width 190 height 17
click at [161, 373] on input at bounding box center [180, 375] width 190 height 17
click at [161, 368] on input at bounding box center [180, 375] width 190 height 17
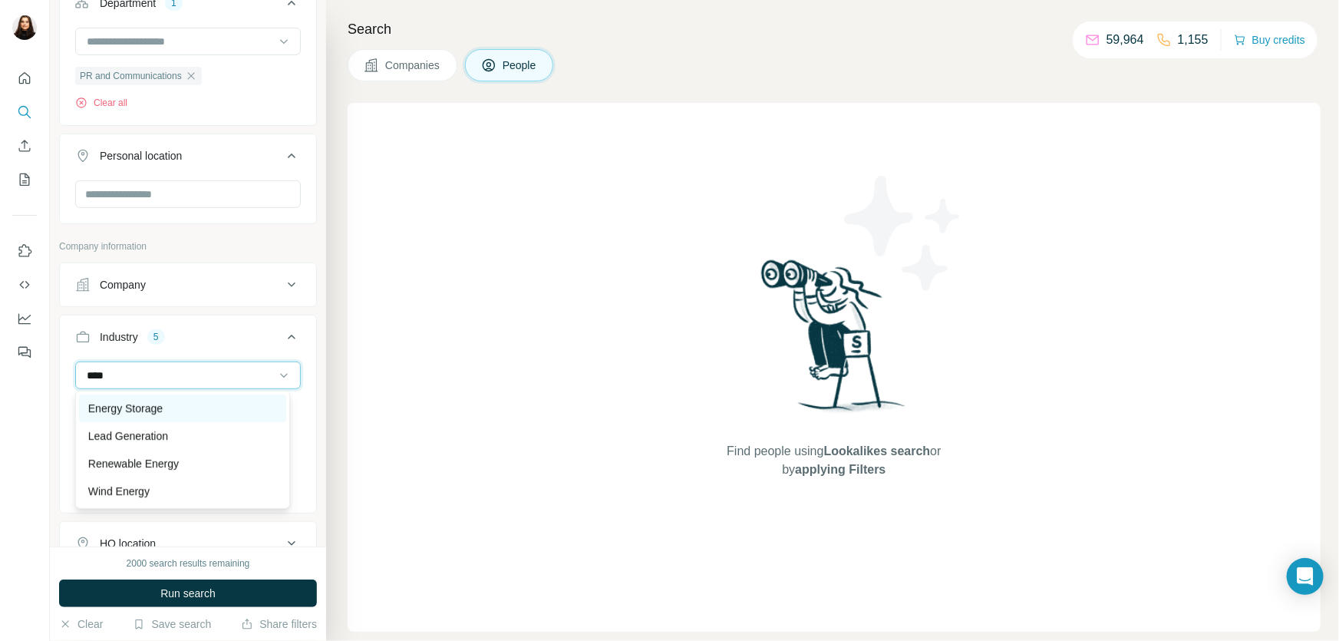
type input "****"
click at [161, 403] on p "Energy Storage" at bounding box center [125, 408] width 74 height 15
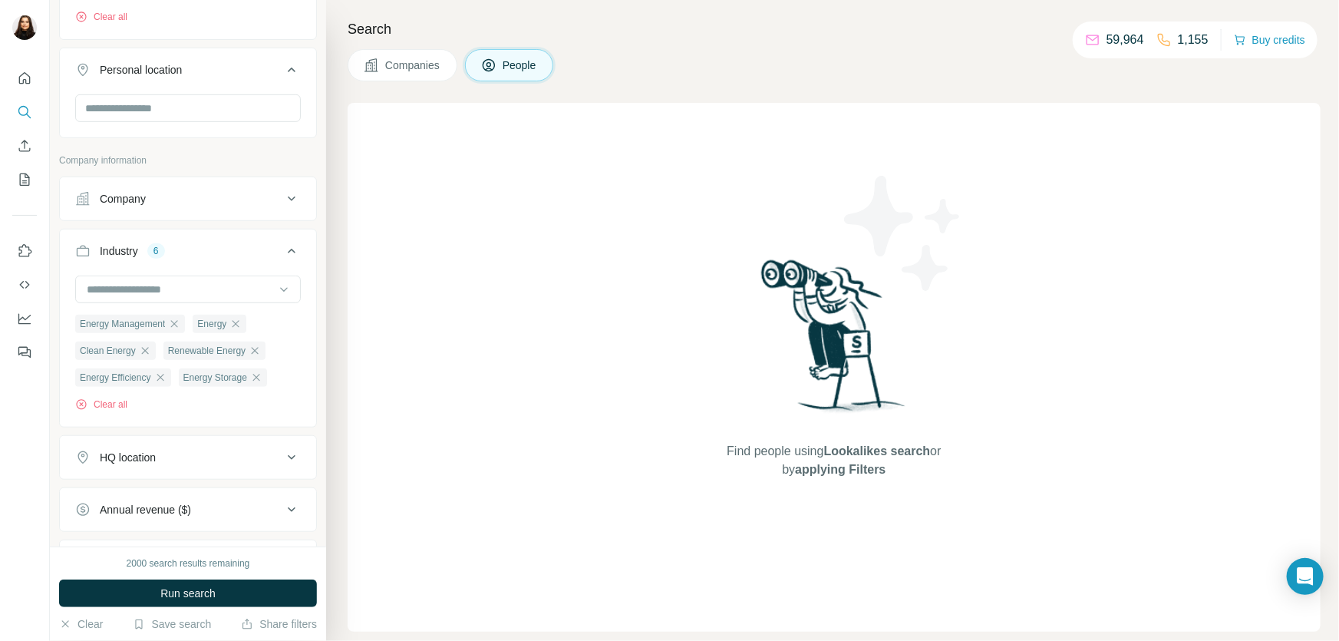
scroll to position [502, 0]
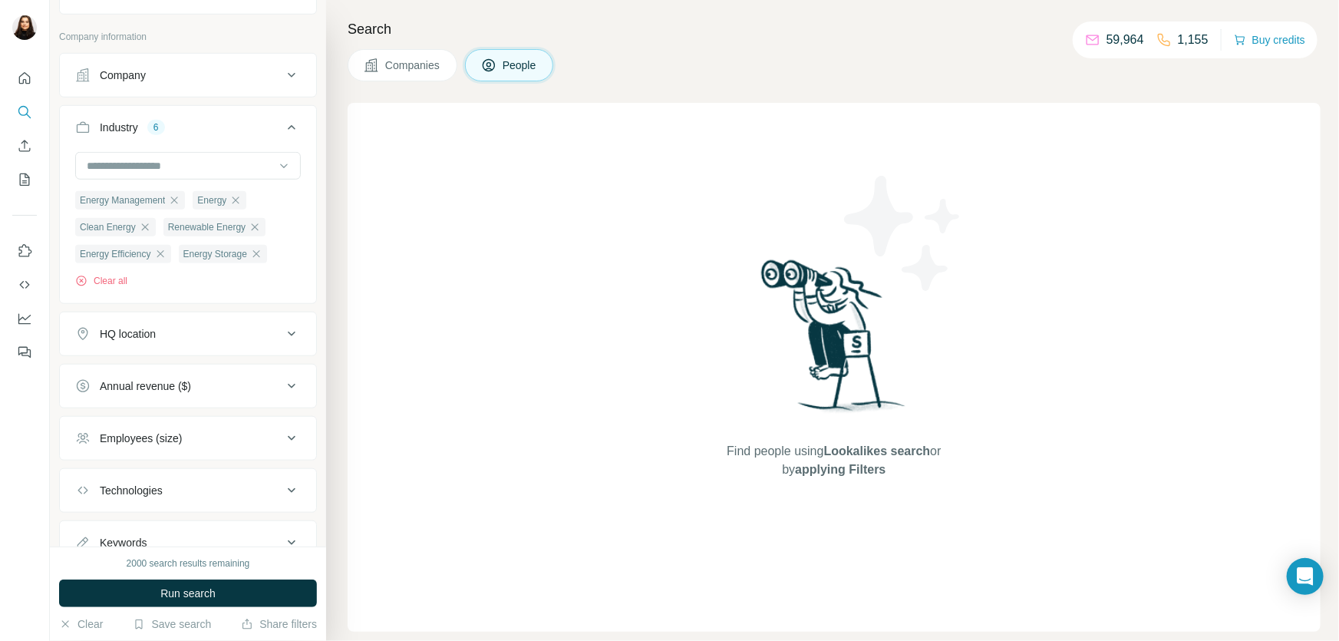
click at [149, 345] on button "HQ location" at bounding box center [188, 333] width 256 height 37
click at [152, 368] on input "text" at bounding box center [188, 372] width 226 height 28
type input "*"
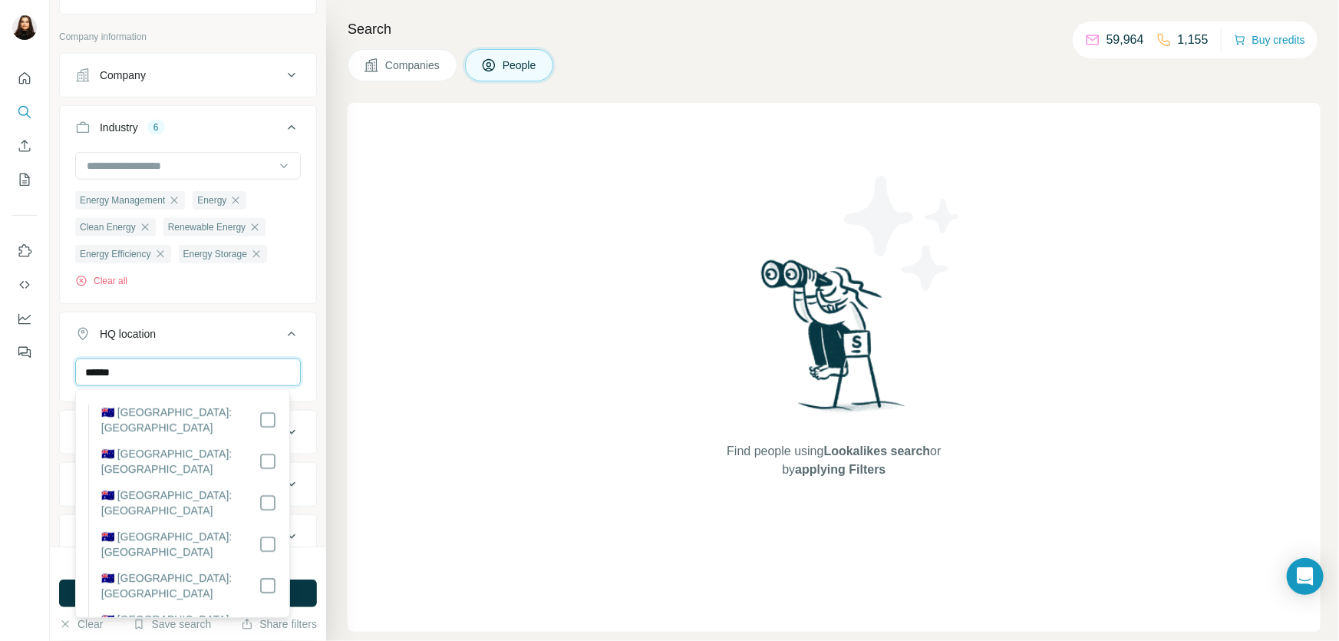
scroll to position [0, 0]
type input "******"
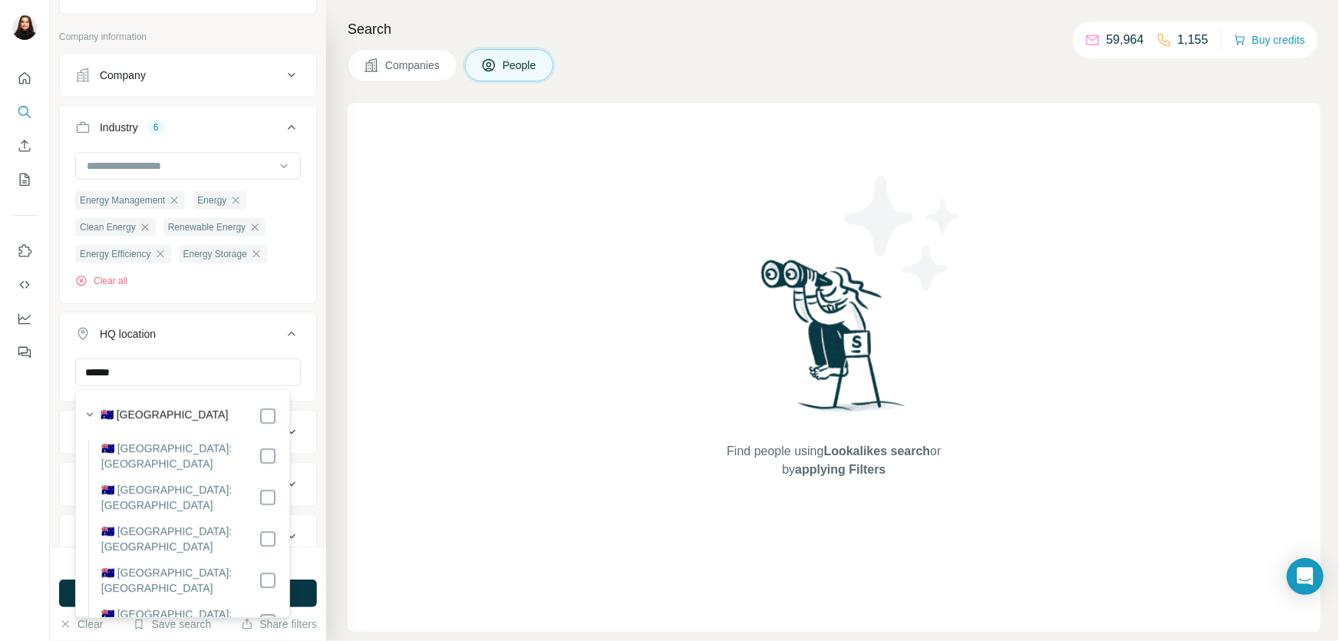
click at [150, 489] on label "🇦🇺 [GEOGRAPHIC_DATA]: [GEOGRAPHIC_DATA]" at bounding box center [180, 497] width 158 height 31
click at [303, 366] on div "****** [GEOGRAPHIC_DATA] Clear all" at bounding box center [188, 405] width 256 height 94
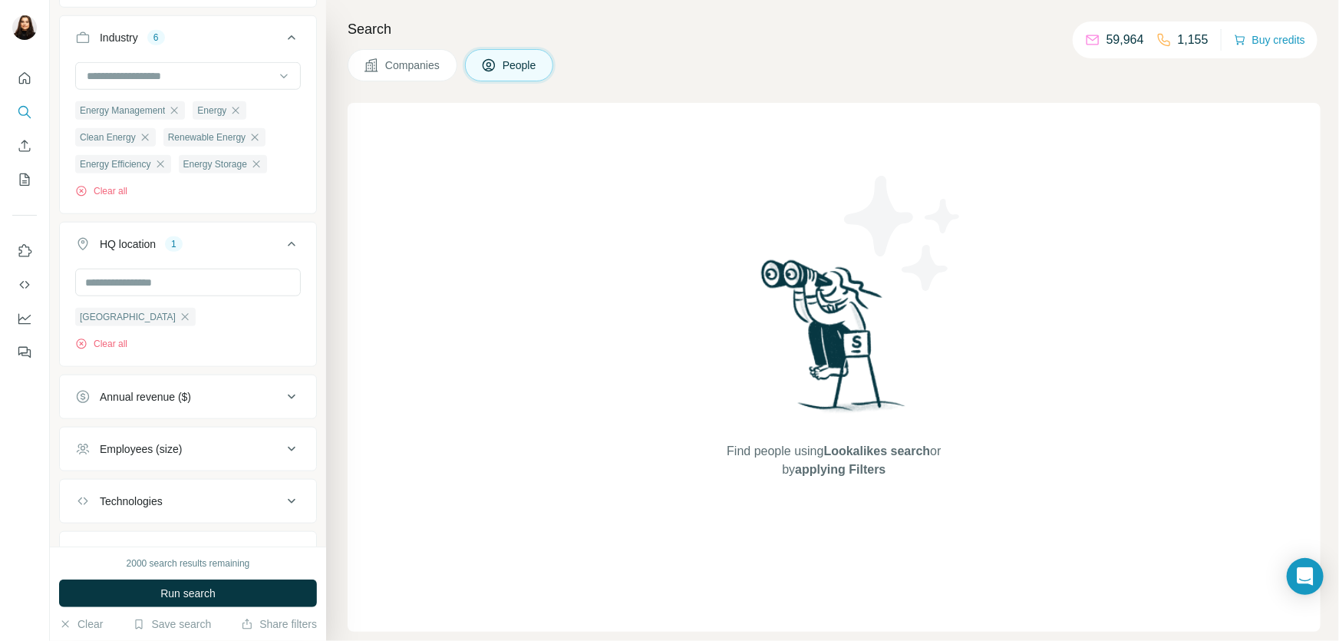
scroll to position [662, 0]
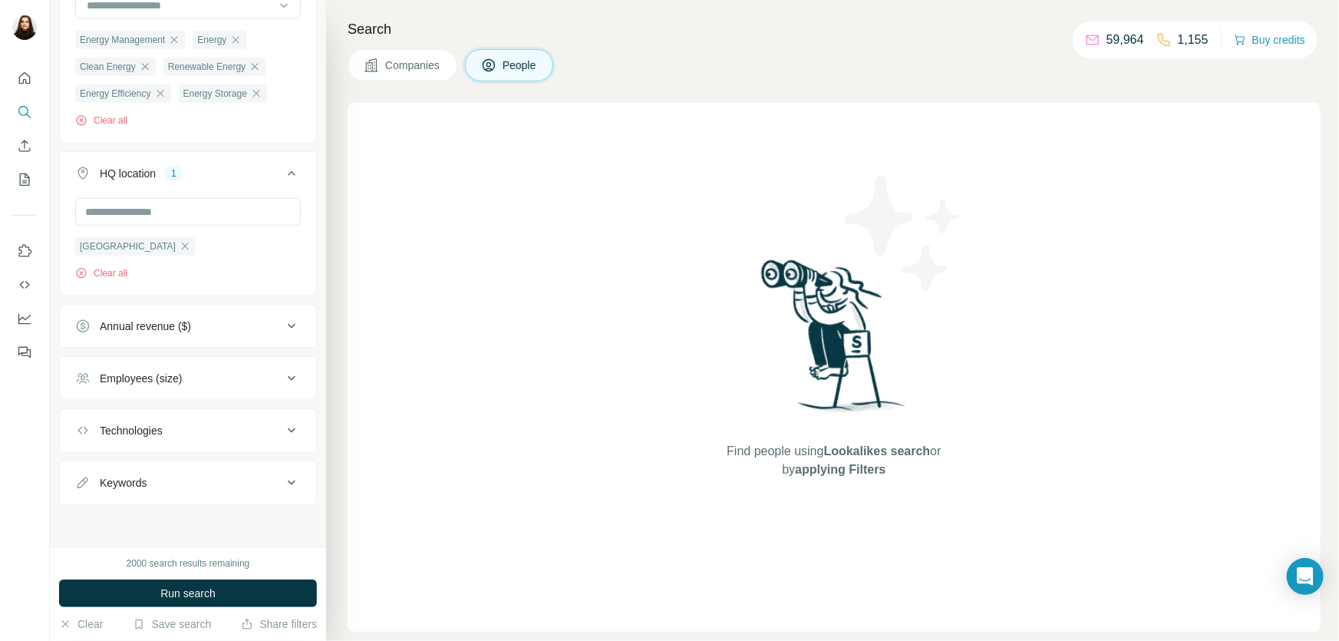
click at [208, 389] on button "Employees (size)" at bounding box center [188, 378] width 256 height 37
click at [233, 499] on li "51-200" at bounding box center [188, 497] width 226 height 19
click at [307, 307] on div "New search Hide Company lookalikes Personal information Job title Seniority Dep…" at bounding box center [188, 273] width 276 height 546
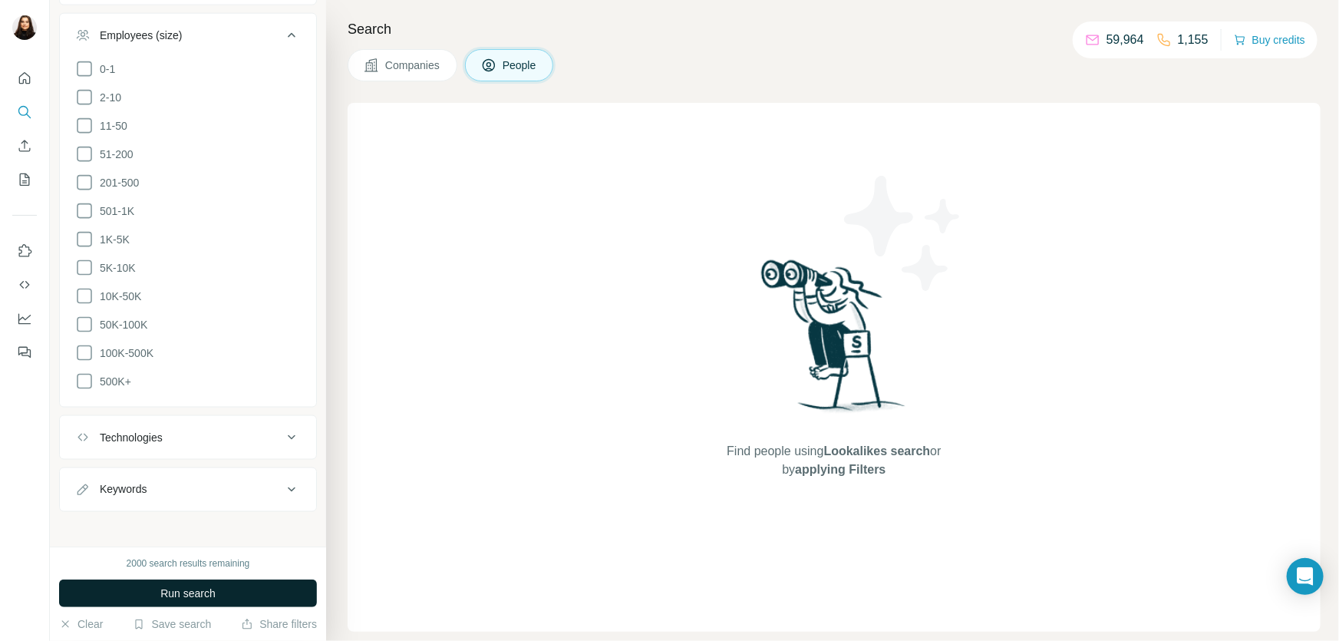
click at [144, 592] on button "Run search" at bounding box center [188, 593] width 258 height 28
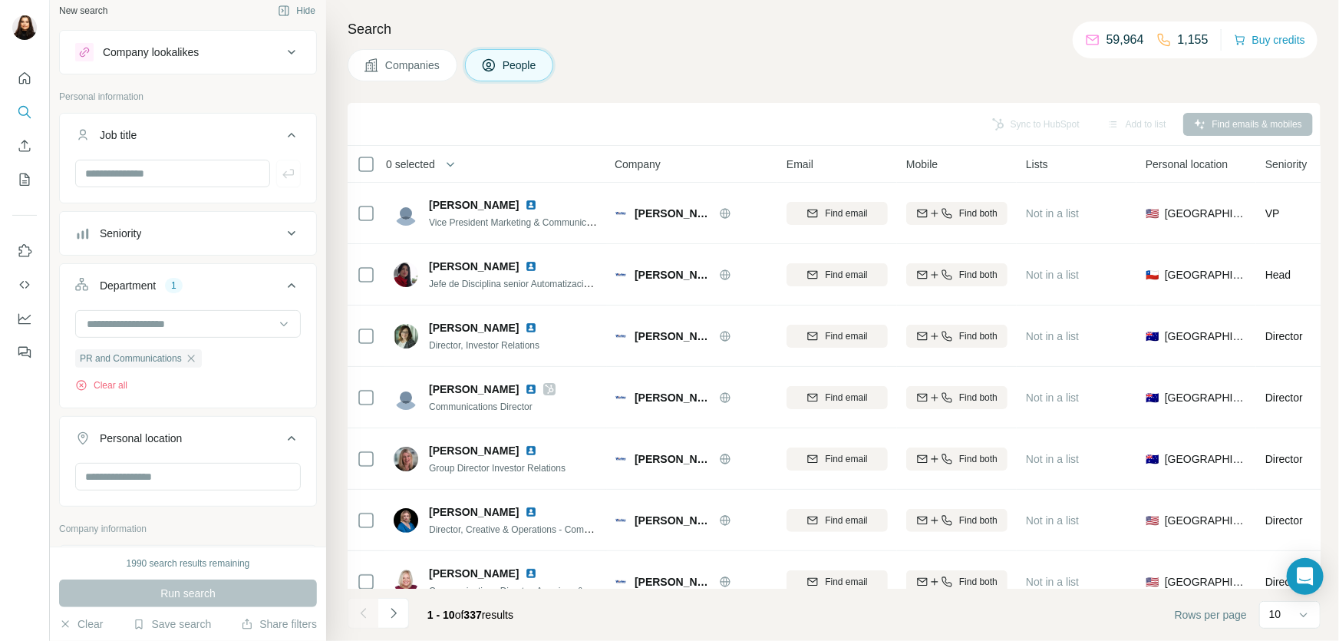
scroll to position [0, 0]
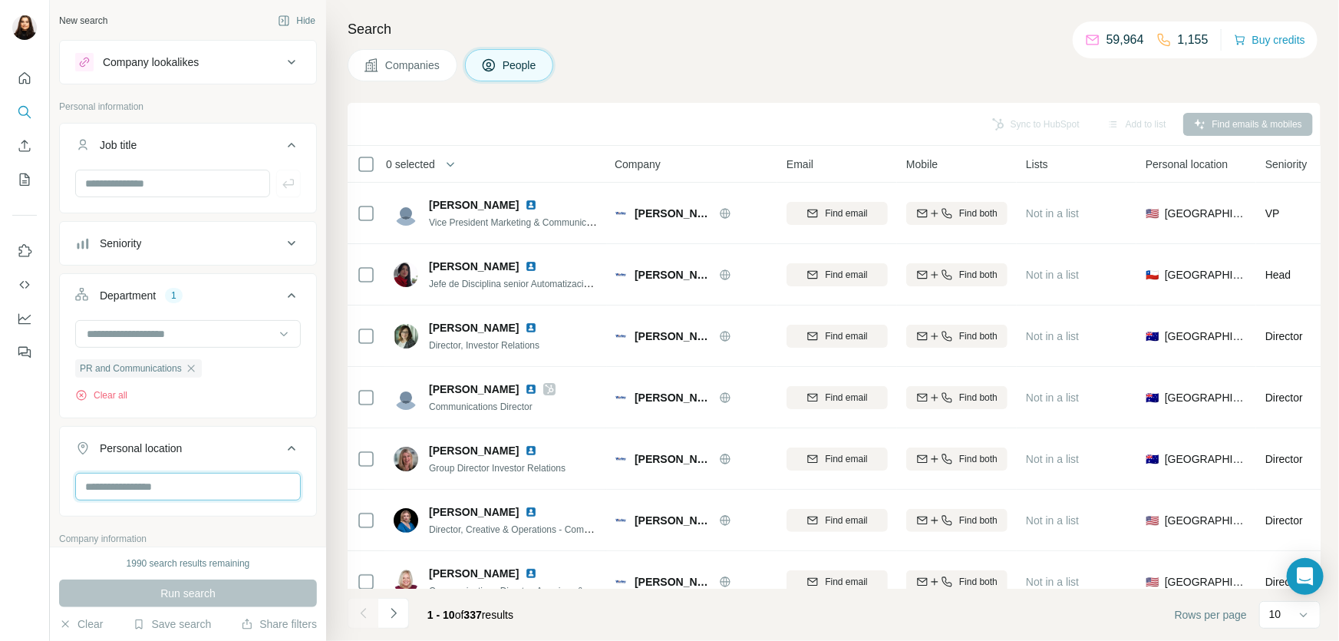
click at [172, 481] on input "text" at bounding box center [188, 487] width 226 height 28
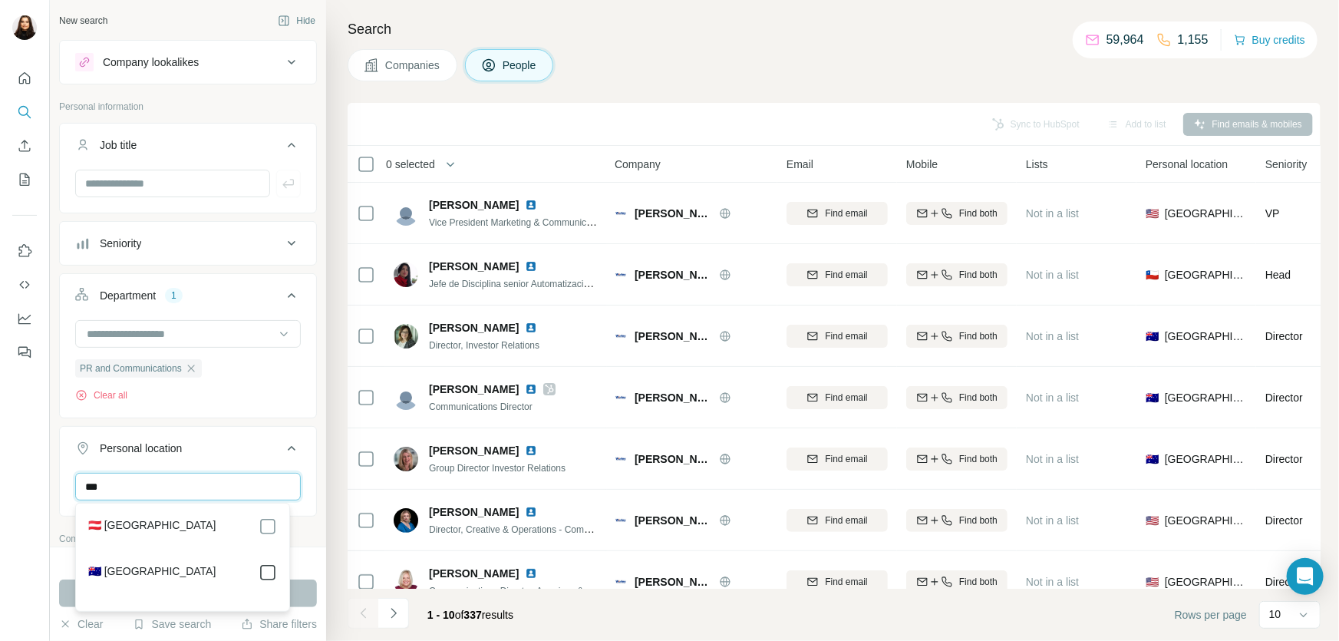
type input "***"
click at [266, 581] on icon at bounding box center [268, 572] width 18 height 18
click at [307, 590] on button "Run search" at bounding box center [188, 593] width 258 height 28
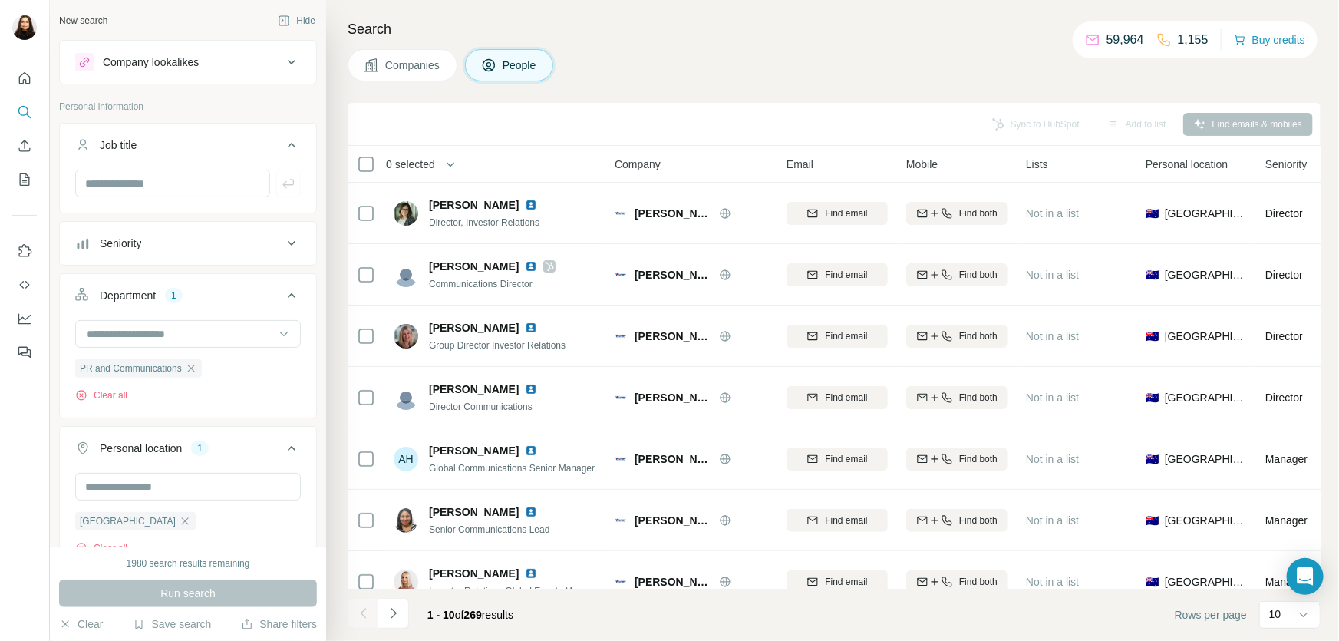
click at [885, 81] on div "Companies People" at bounding box center [834, 65] width 973 height 32
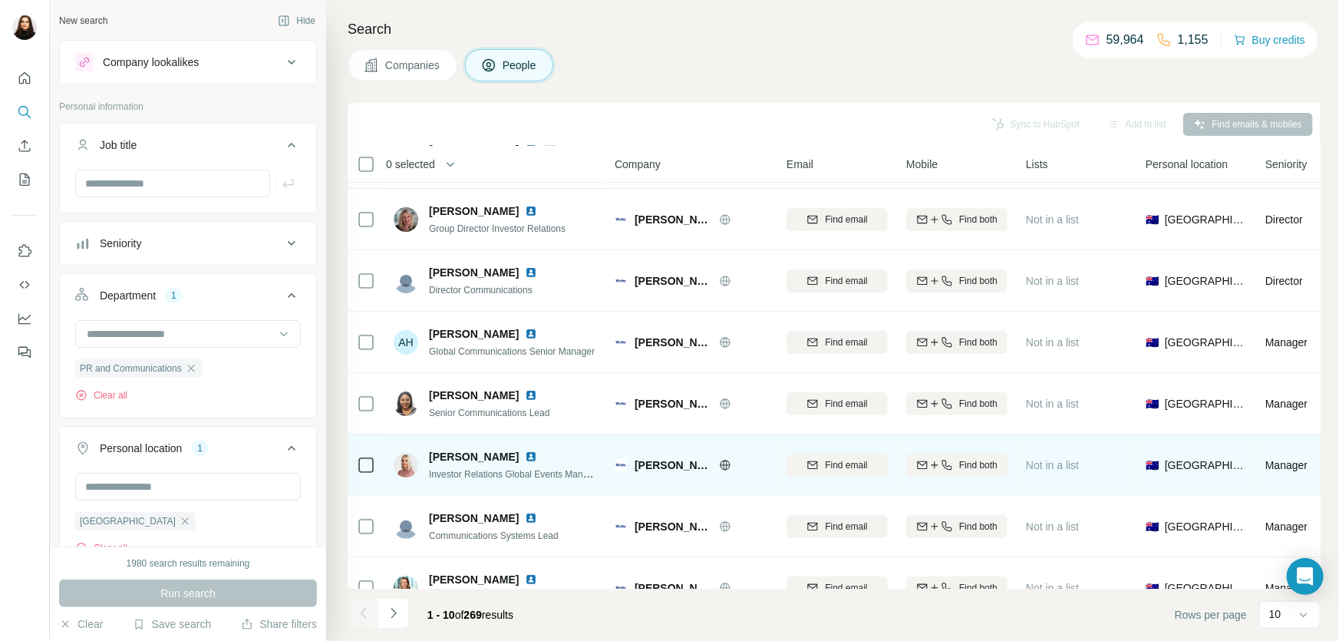
scroll to position [215, 0]
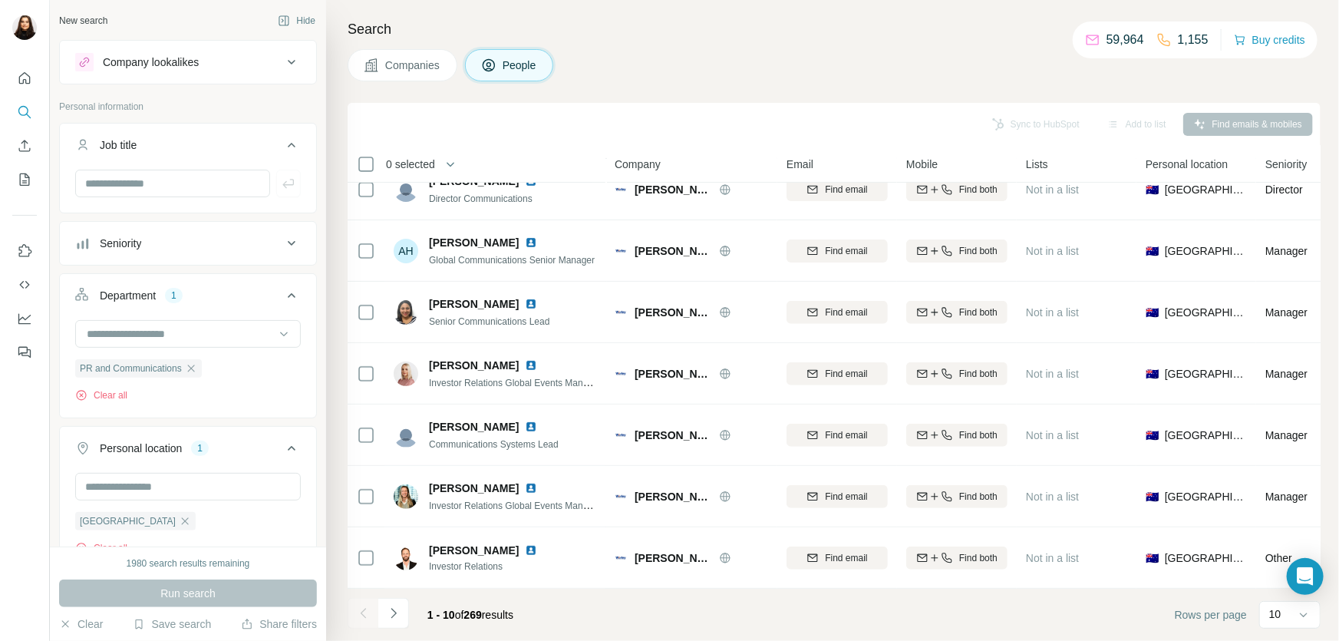
click at [394, 616] on icon "Navigate to next page" at bounding box center [393, 613] width 15 height 15
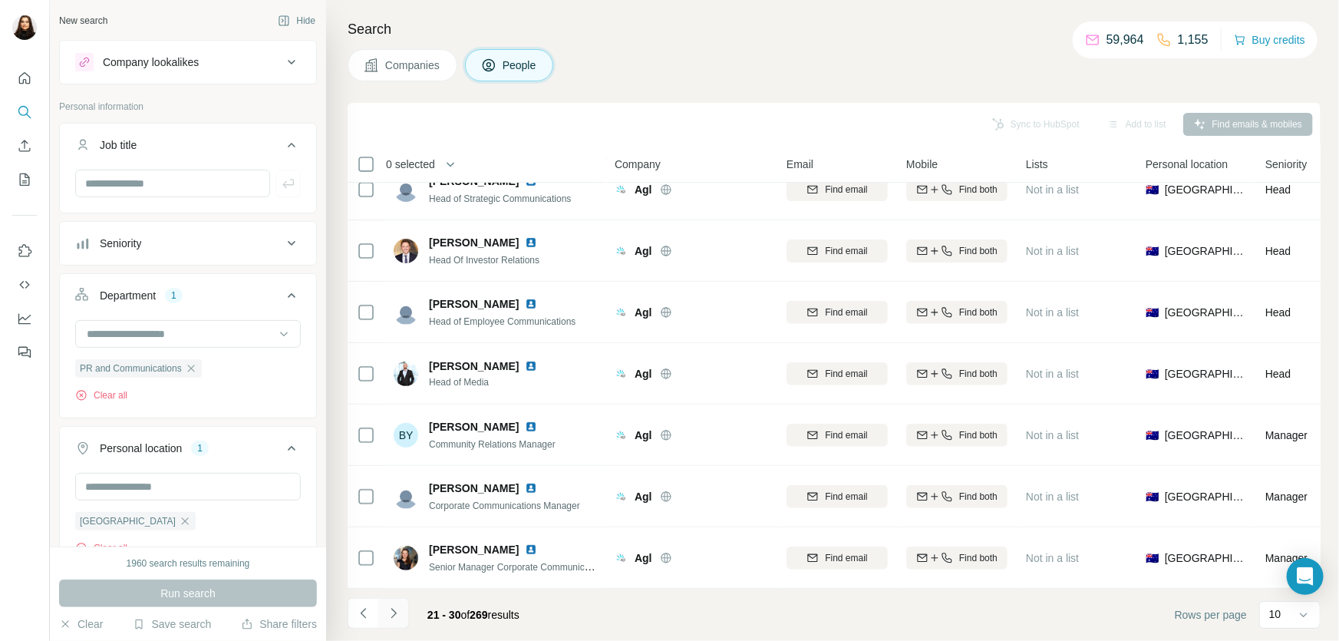
click at [388, 621] on icon "Navigate to next page" at bounding box center [393, 613] width 15 height 15
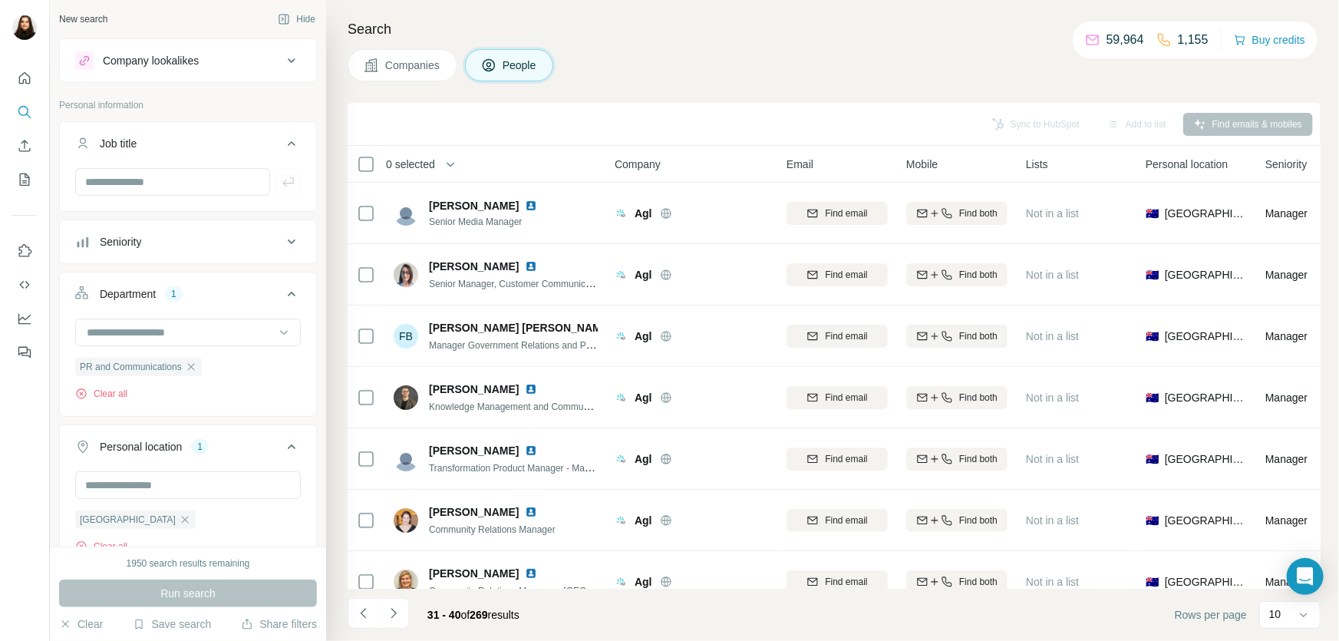
scroll to position [0, 0]
